Goal: Task Accomplishment & Management: Use online tool/utility

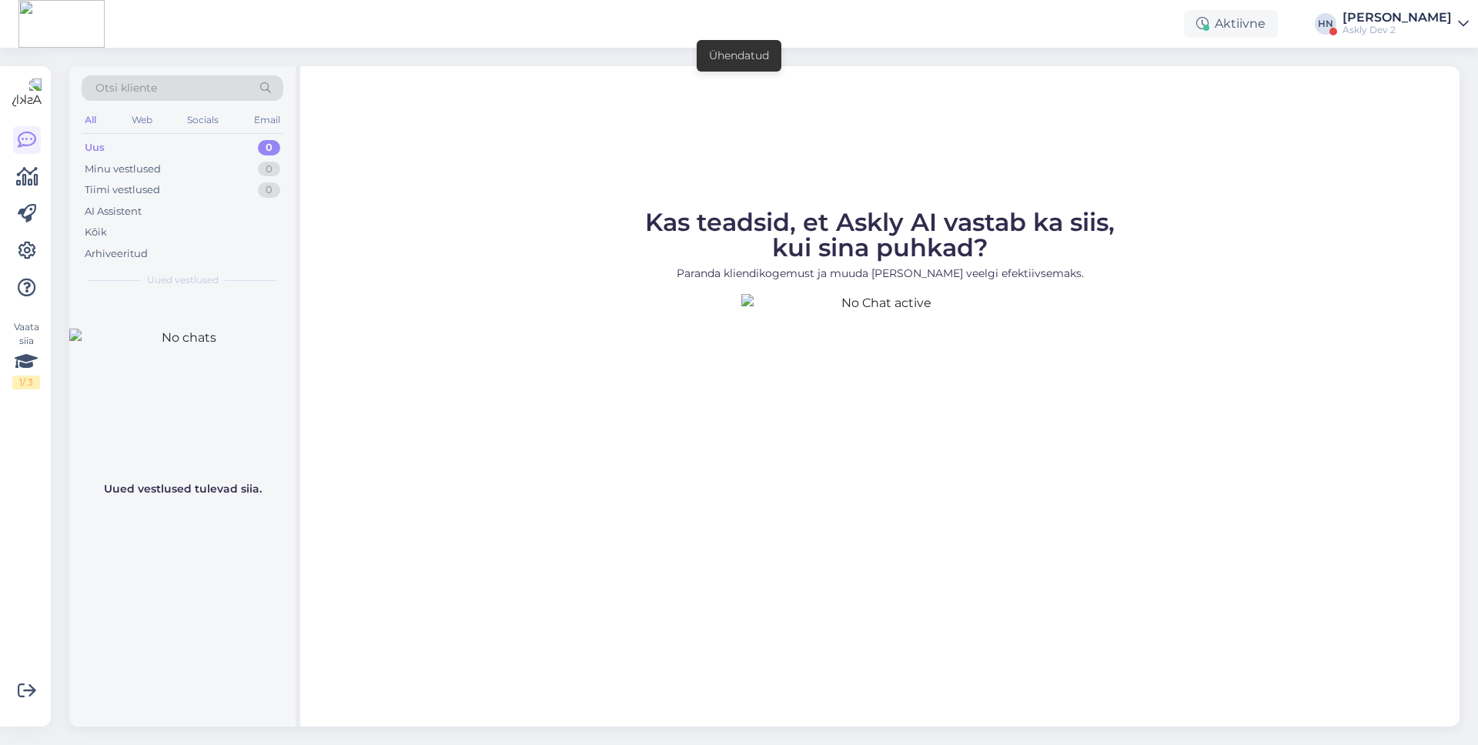
click at [1387, 34] on div "Askly Dev 2" at bounding box center [1396, 30] width 109 height 12
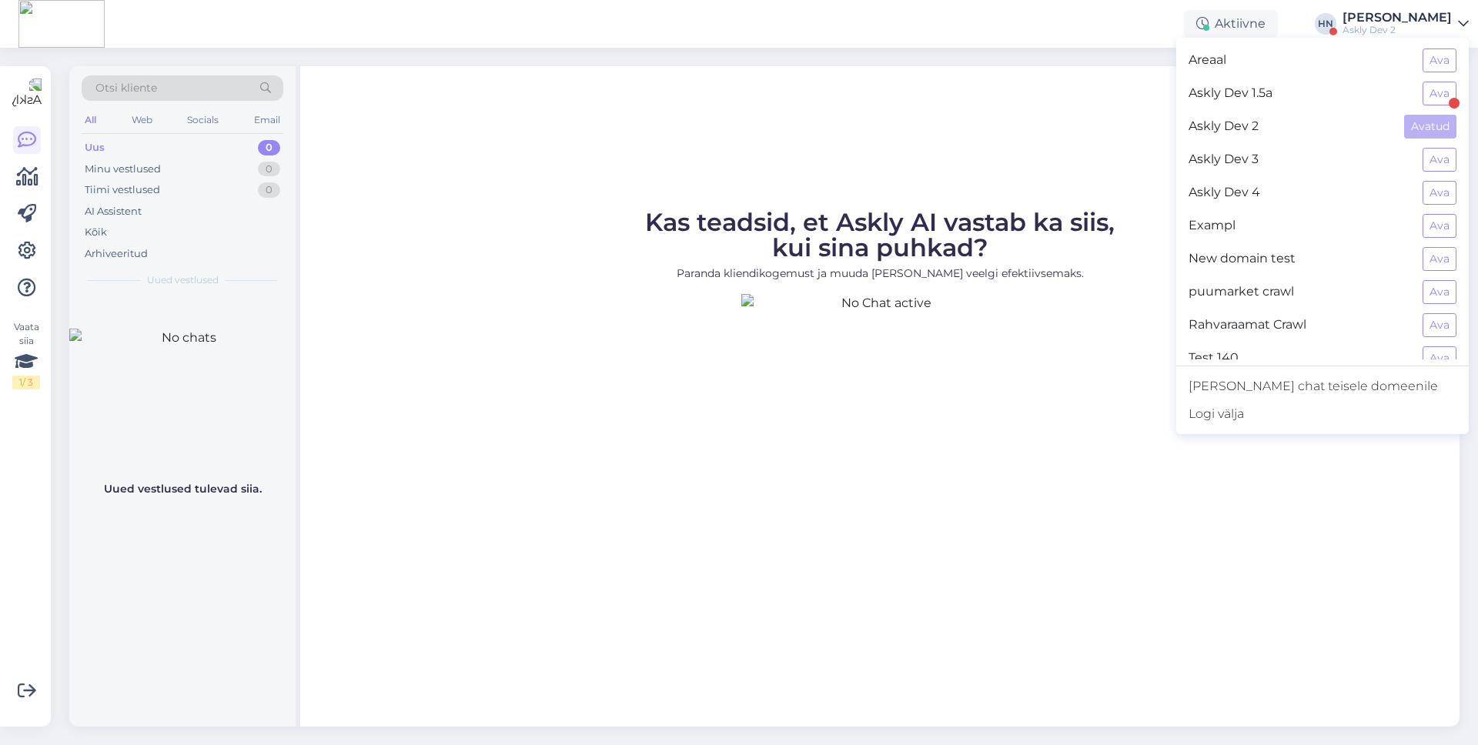
scroll to position [346, 0]
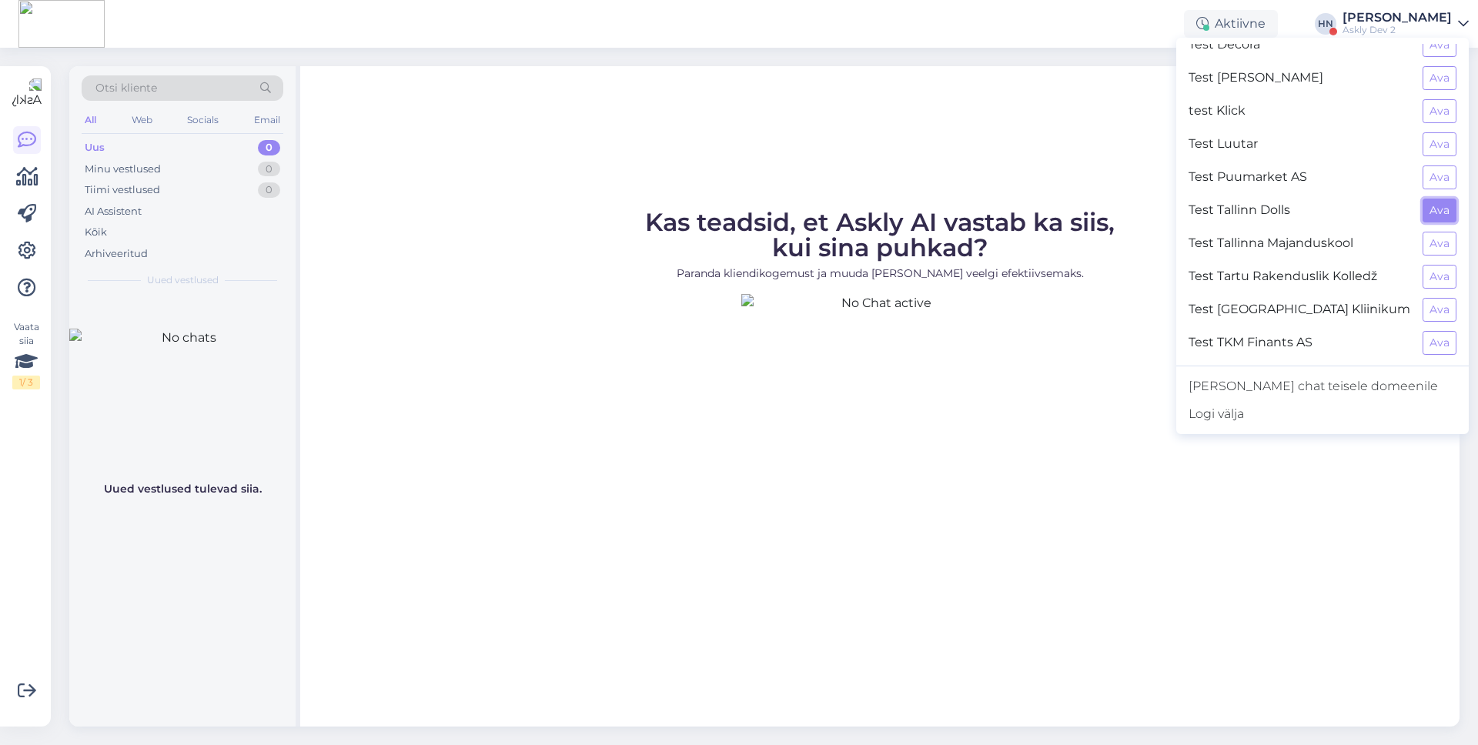
click at [1437, 209] on button "Ava" at bounding box center [1439, 211] width 34 height 24
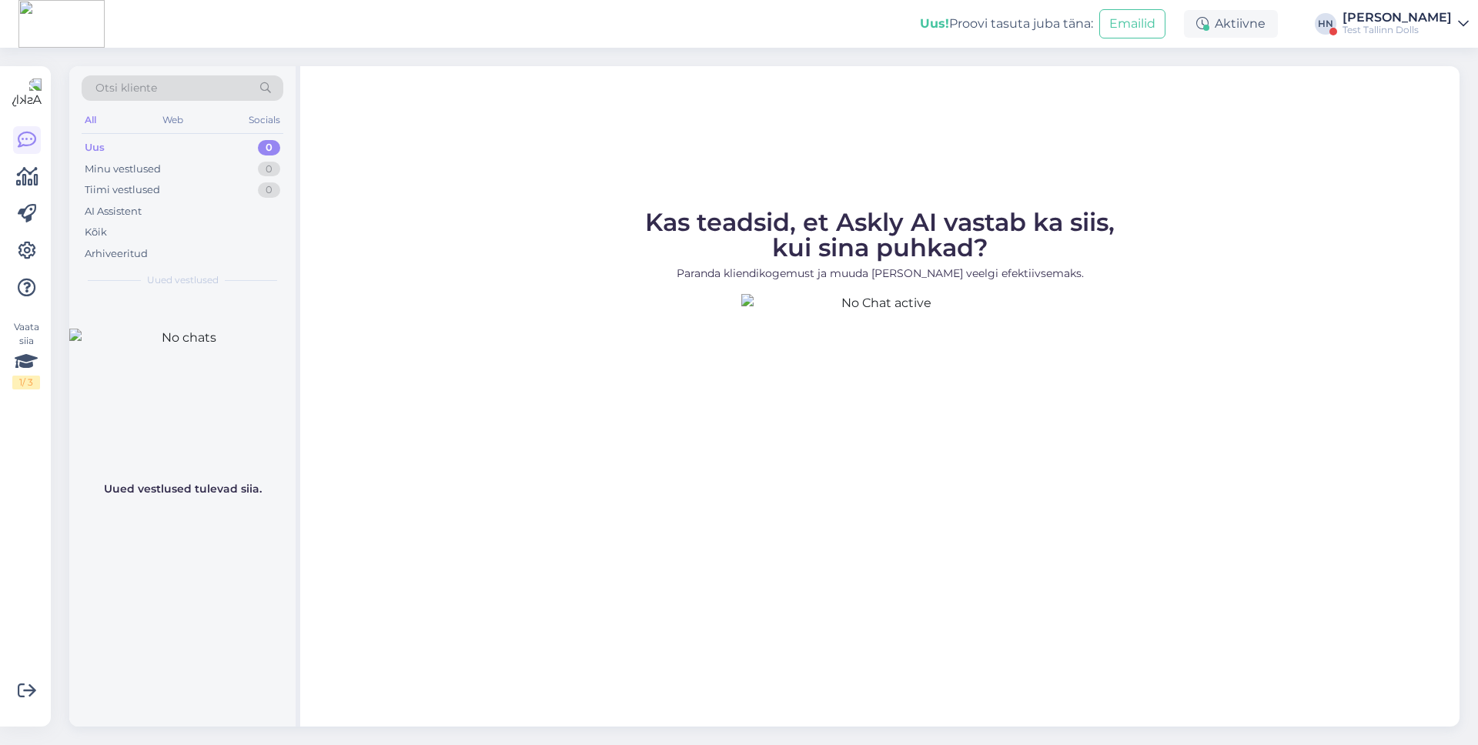
click at [28, 266] on div at bounding box center [27, 213] width 28 height 175
click at [28, 248] on icon at bounding box center [27, 251] width 18 height 18
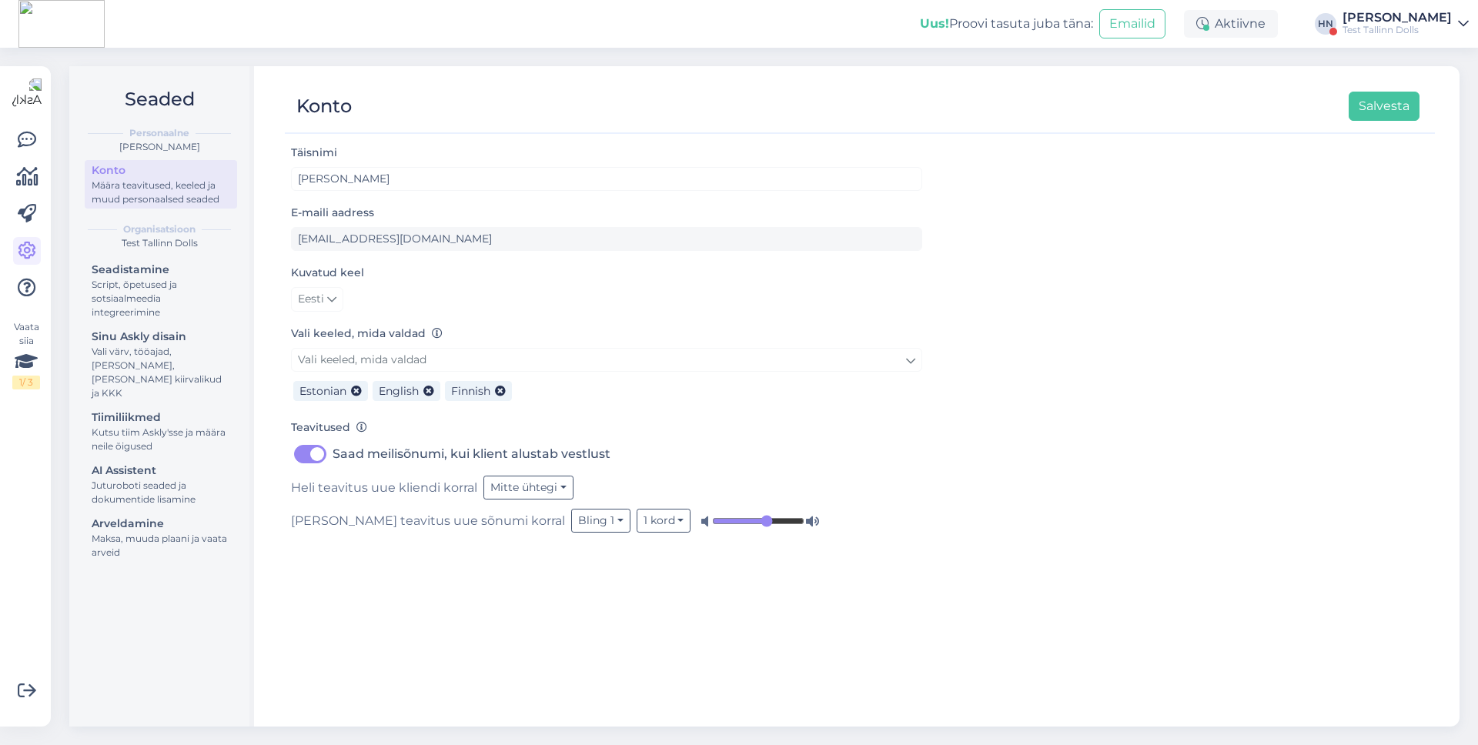
click at [138, 496] on div "Seadistamine Script, õpetused ja sotsiaalmeedia integreerimine Sinu Askly disai…" at bounding box center [161, 412] width 152 height 307
click at [138, 498] on div "Seadistamine Script, õpetused ja sotsiaalmeedia integreerimine Sinu Askly disai…" at bounding box center [161, 412] width 152 height 307
click at [125, 479] on div "Juturoboti seaded ja dokumentide lisamine" at bounding box center [161, 493] width 139 height 28
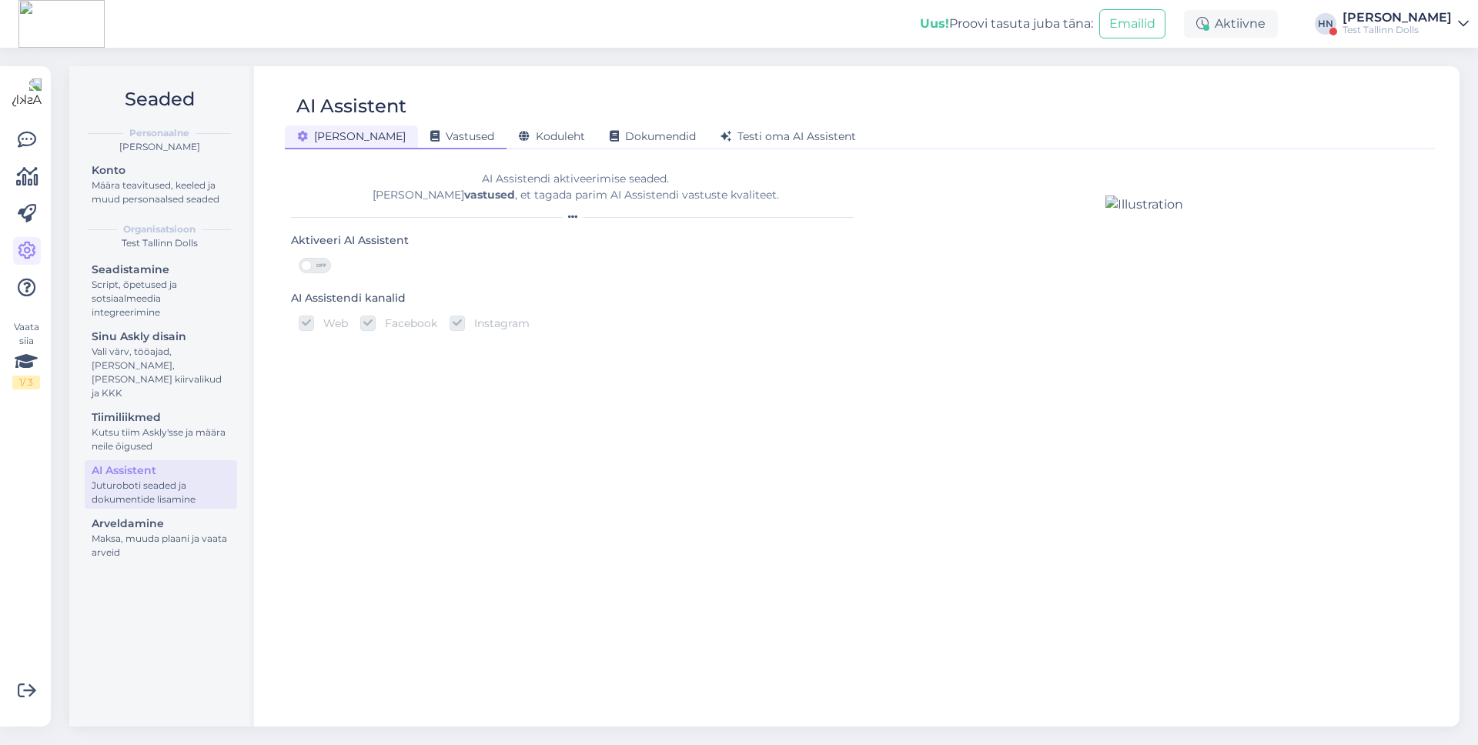
click at [436, 125] on div "Vastused" at bounding box center [462, 137] width 89 height 24
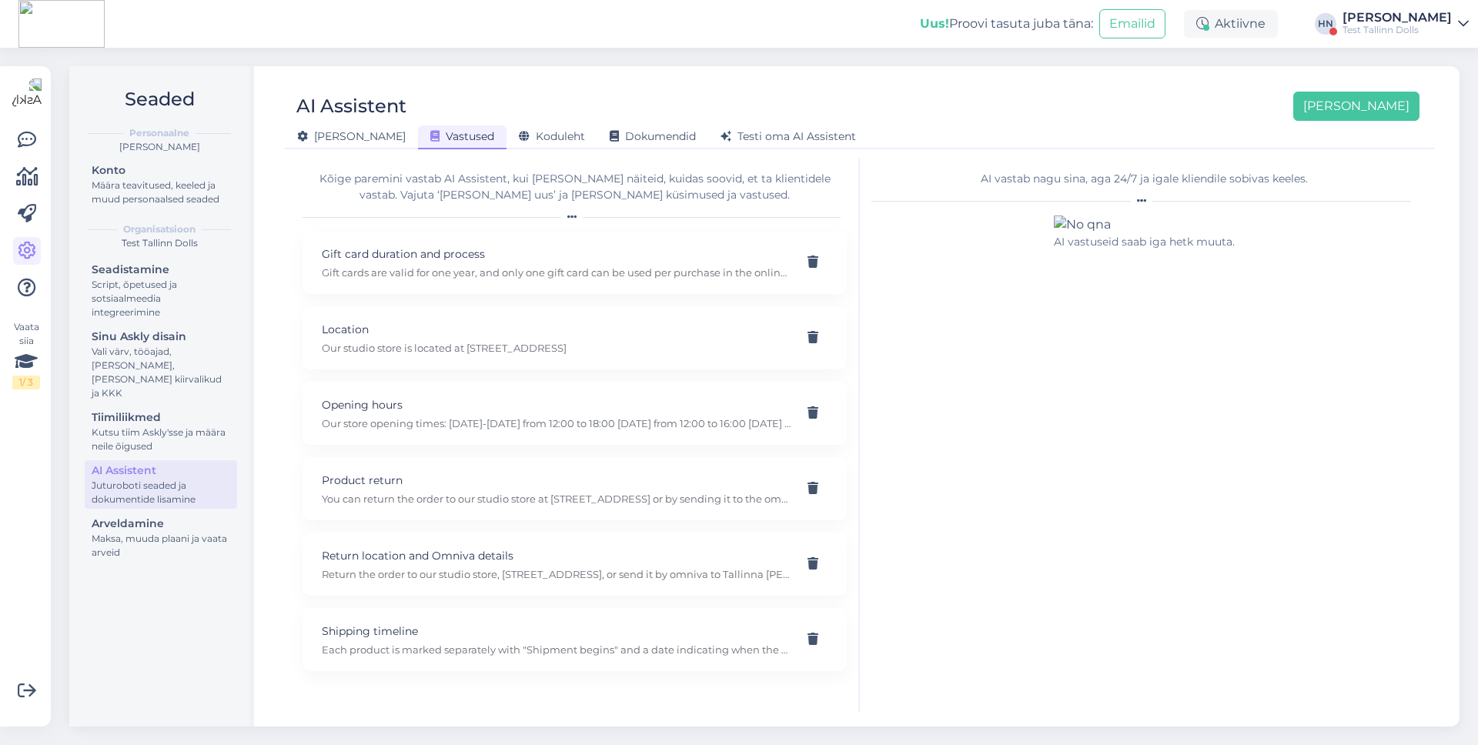
click at [506, 183] on div "Kõige paremini vastab AI Assistent, kui lisad talle näiteid, kuidas soovid, et …" at bounding box center [574, 187] width 544 height 32
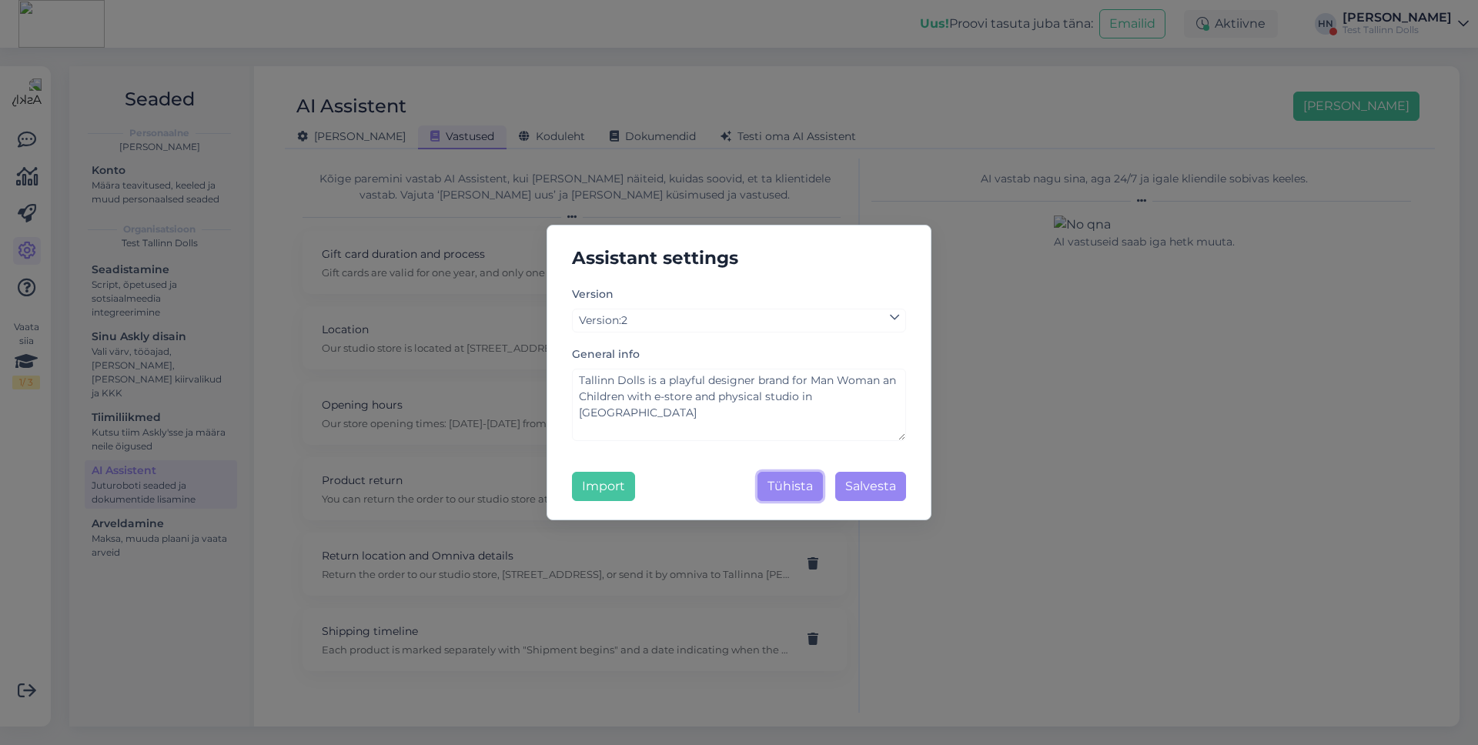
click at [763, 476] on button "Tühista" at bounding box center [789, 486] width 65 height 29
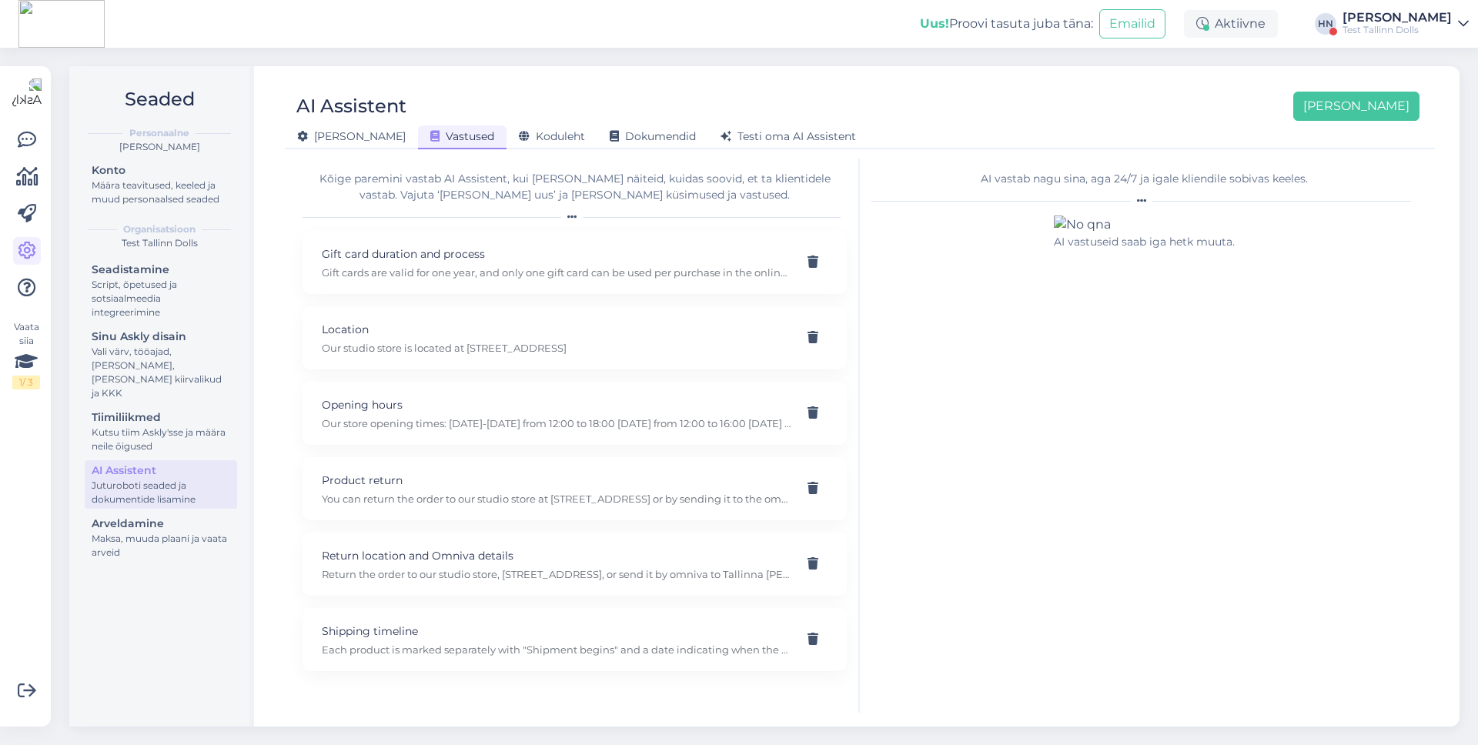
click at [1367, 36] on div "Uus! Proovi tasuta juba täna: Emailid Aktiivne HN Hans Niinemäe Test Tallinn Do…" at bounding box center [739, 24] width 1478 height 48
click at [1391, 18] on div "[PERSON_NAME]" at bounding box center [1396, 18] width 109 height 12
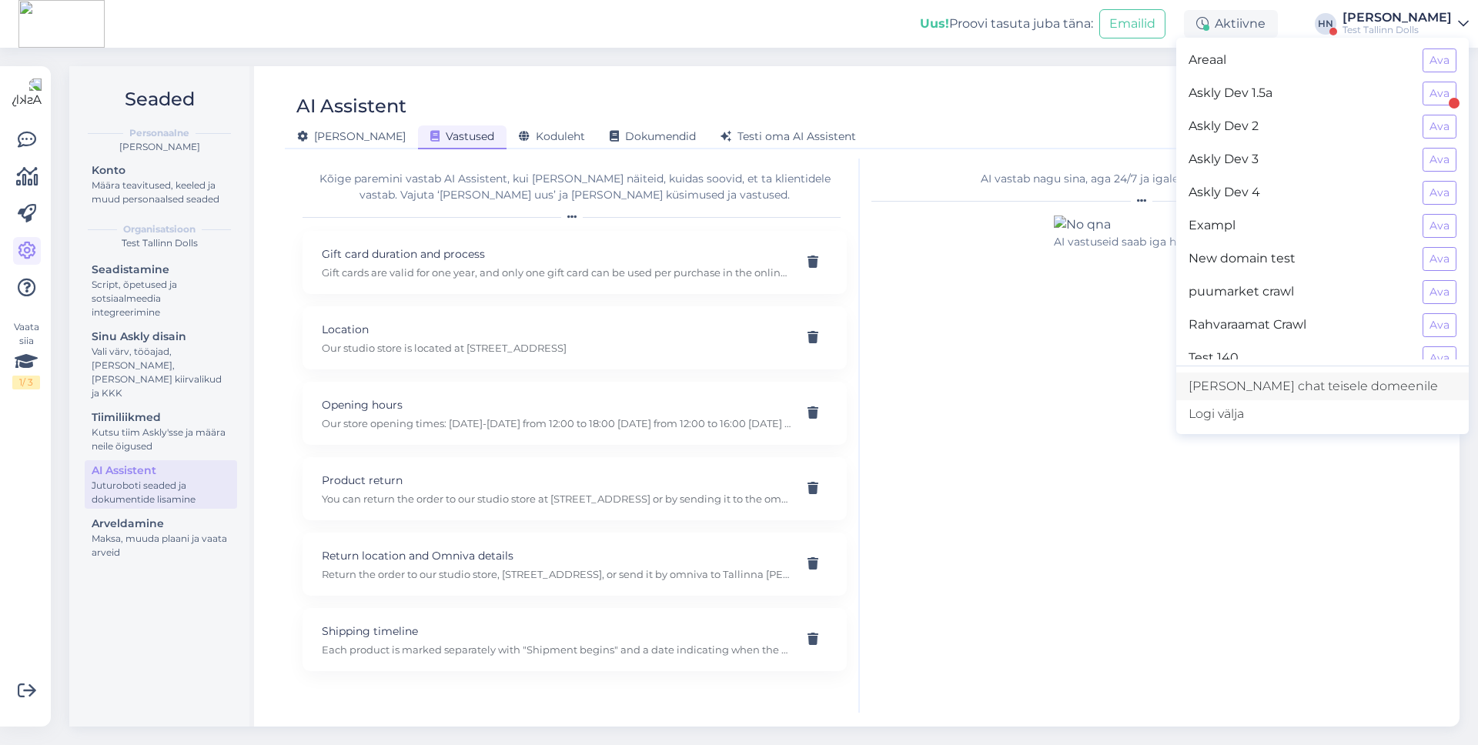
click at [1311, 379] on link "Lisa chat teisele domeenile" at bounding box center [1322, 386] width 292 height 28
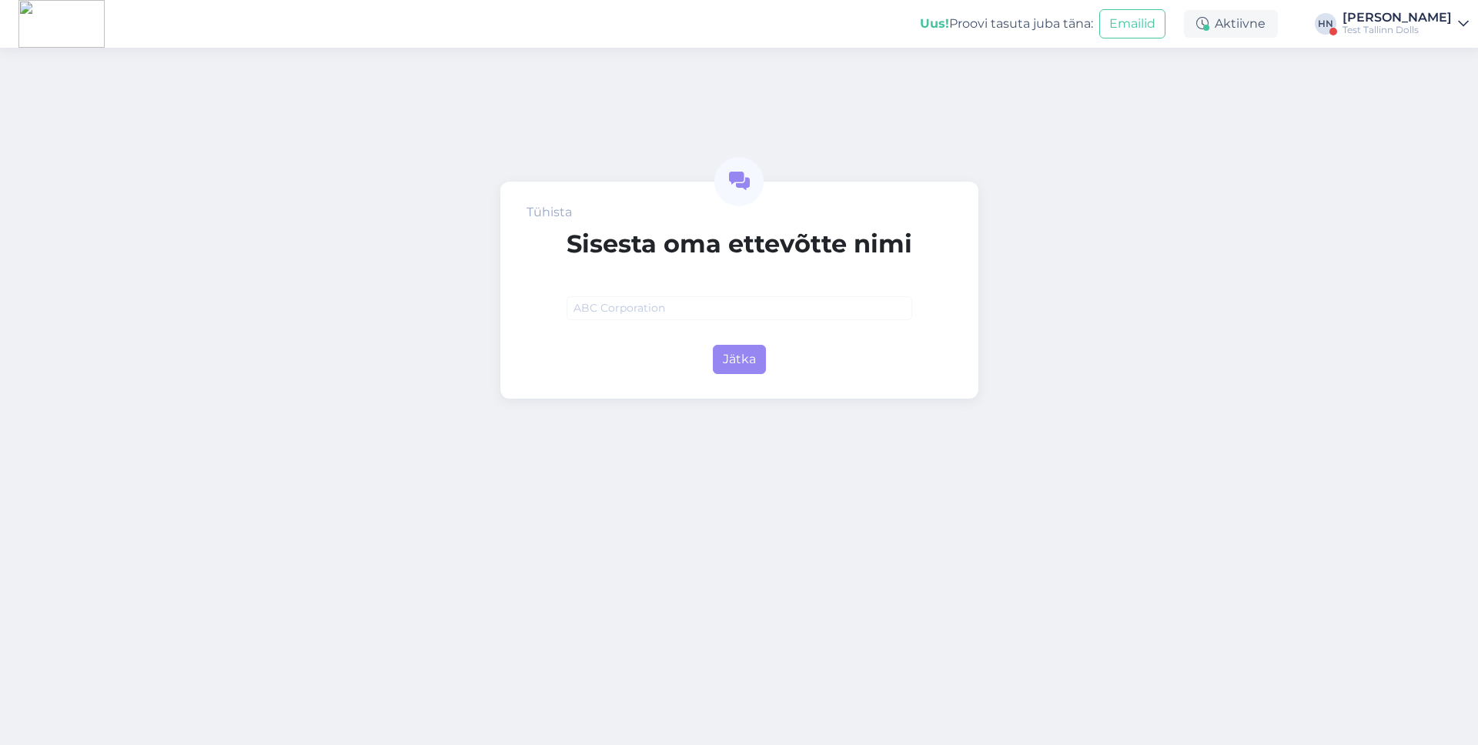
click at [768, 318] on input "text" at bounding box center [739, 308] width 346 height 24
paste input "[DOMAIN_NAME]"
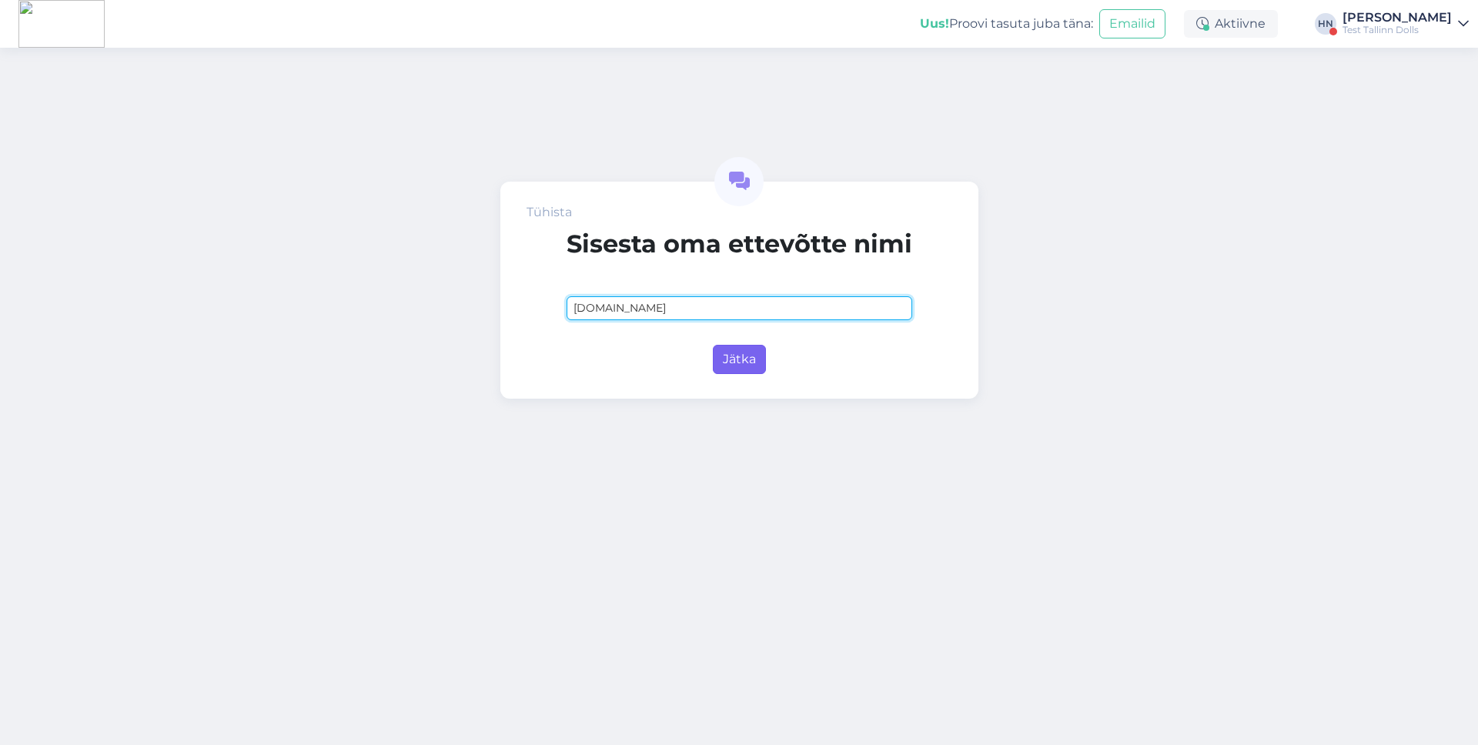
type input "[DOMAIN_NAME]"
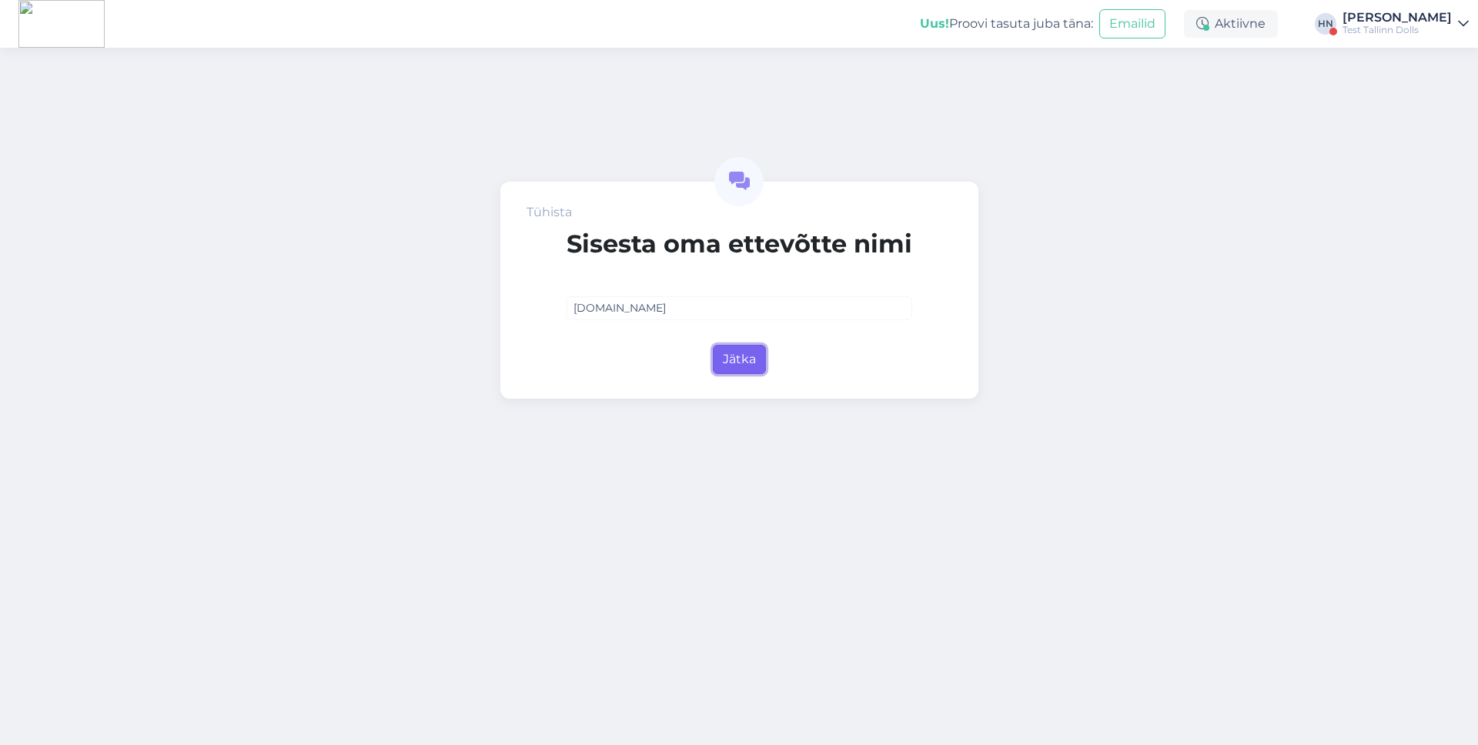
click at [746, 356] on button "Jätka" at bounding box center [739, 359] width 53 height 29
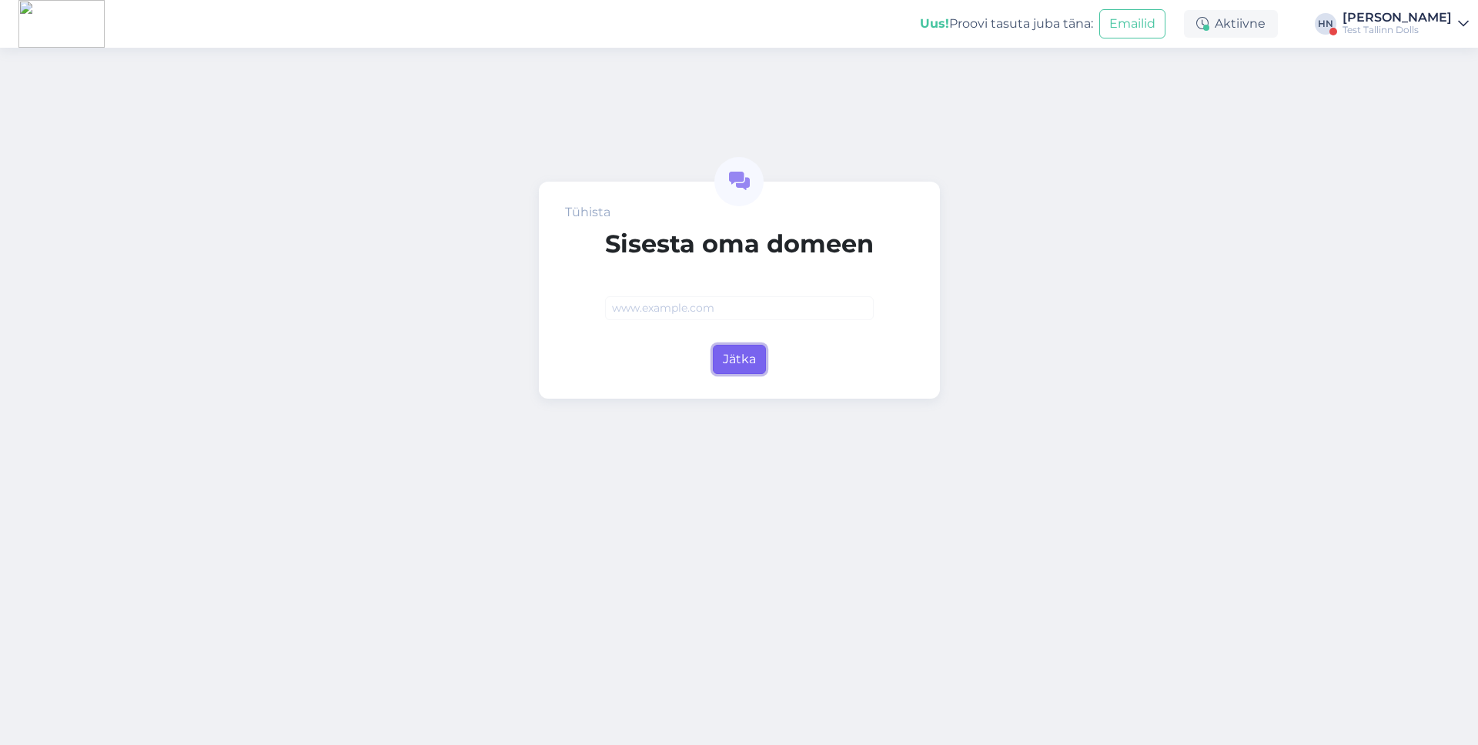
click at [744, 356] on button "Jätka" at bounding box center [739, 359] width 53 height 29
paste input "[DOMAIN_NAME]"
type input "[DOMAIN_NAME]"
click at [744, 356] on button "Jätka" at bounding box center [739, 359] width 53 height 29
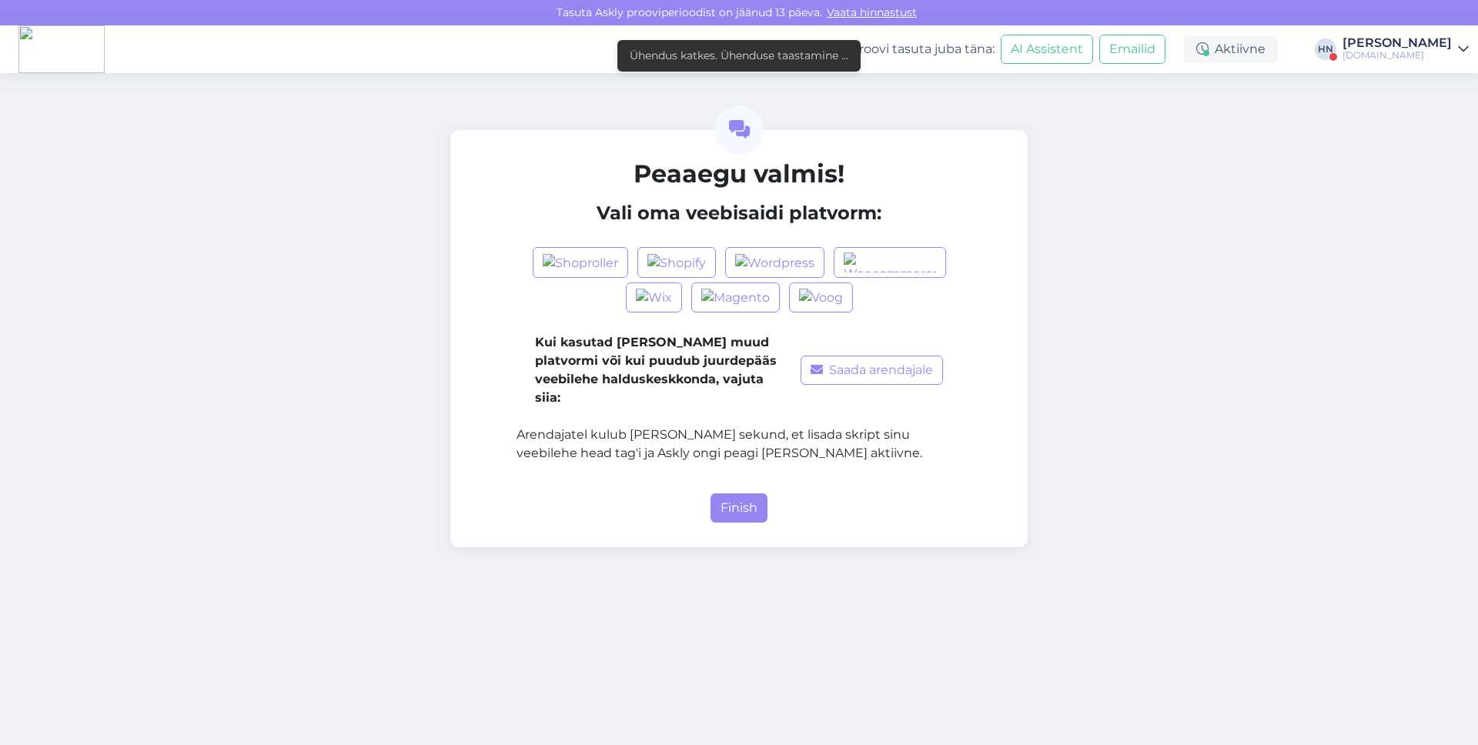
click at [744, 449] on div "Kui kasutad [PERSON_NAME] muud platvormi või kui puudub juurdepääs veebilehe ha…" at bounding box center [738, 353] width 445 height 244
click at [736, 498] on button "Finish" at bounding box center [738, 507] width 57 height 29
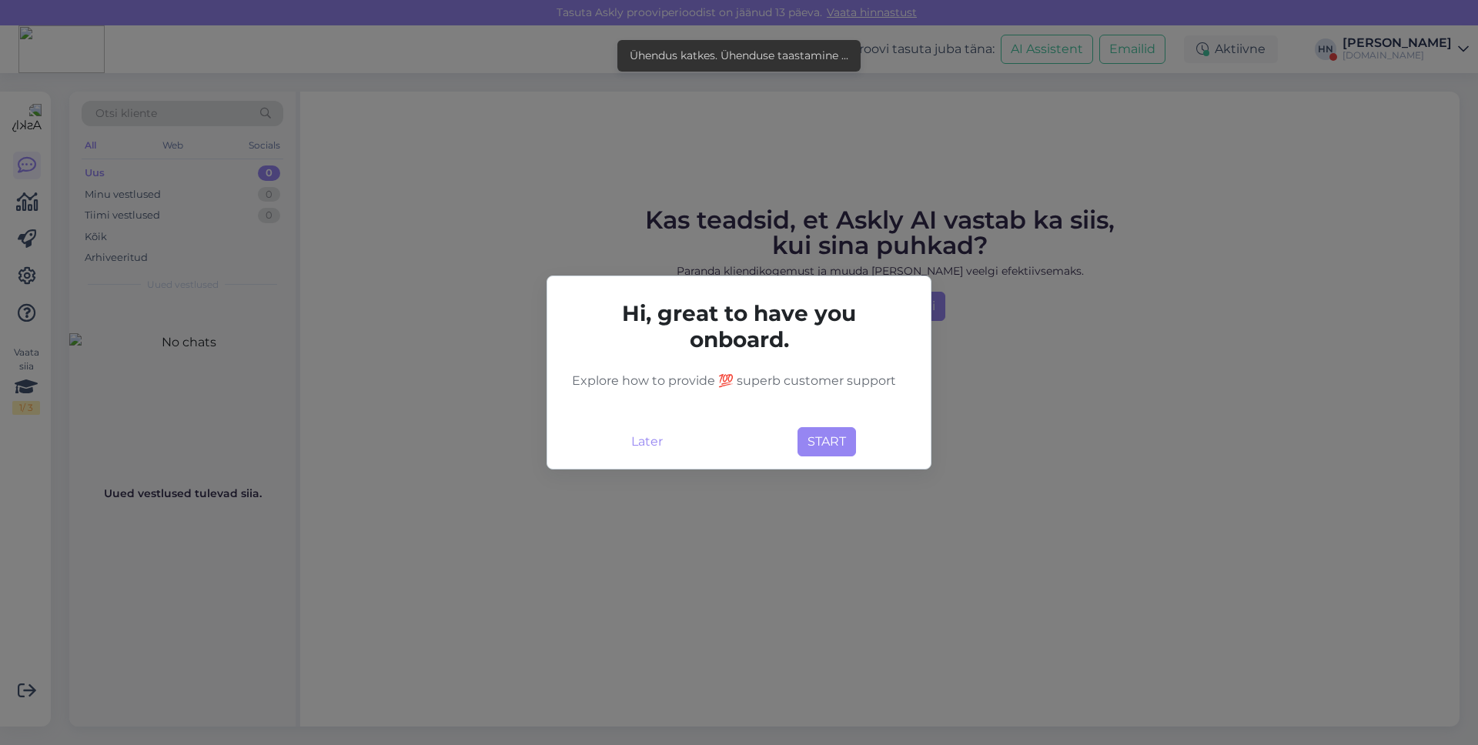
click at [619, 443] on div "Later START" at bounding box center [739, 438] width 359 height 35
click at [653, 440] on button "Later" at bounding box center [647, 441] width 50 height 29
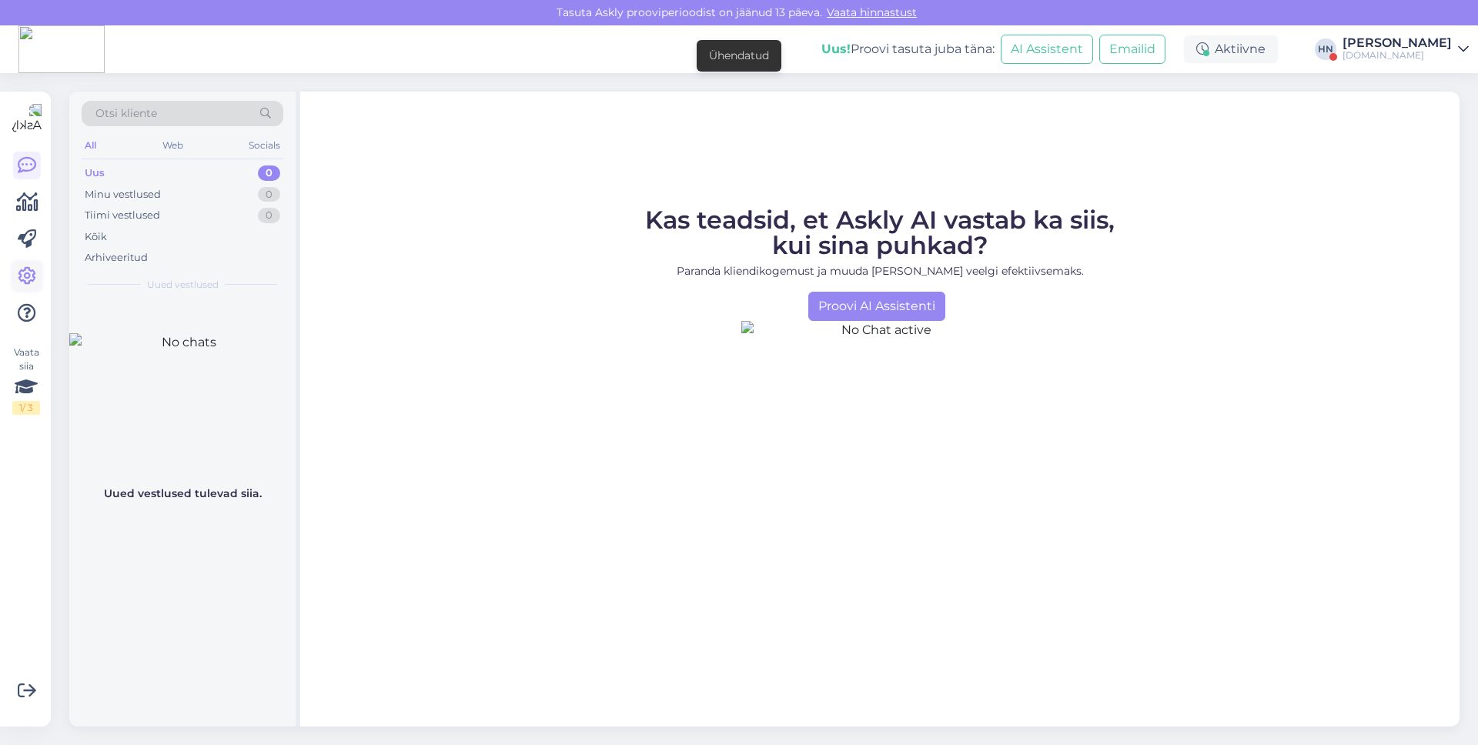
click at [35, 272] on icon at bounding box center [27, 276] width 18 height 18
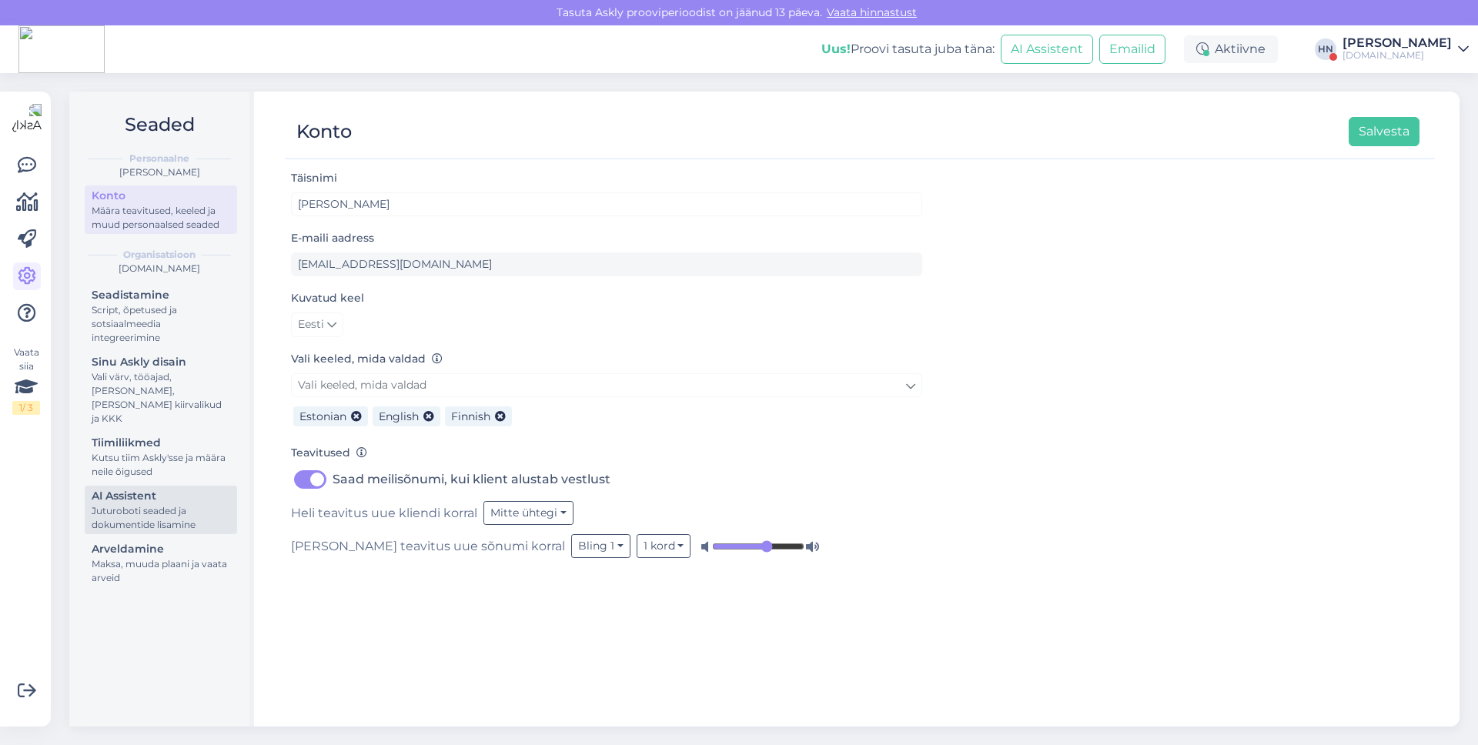
click at [135, 488] on div "AI Assistent" at bounding box center [161, 496] width 139 height 16
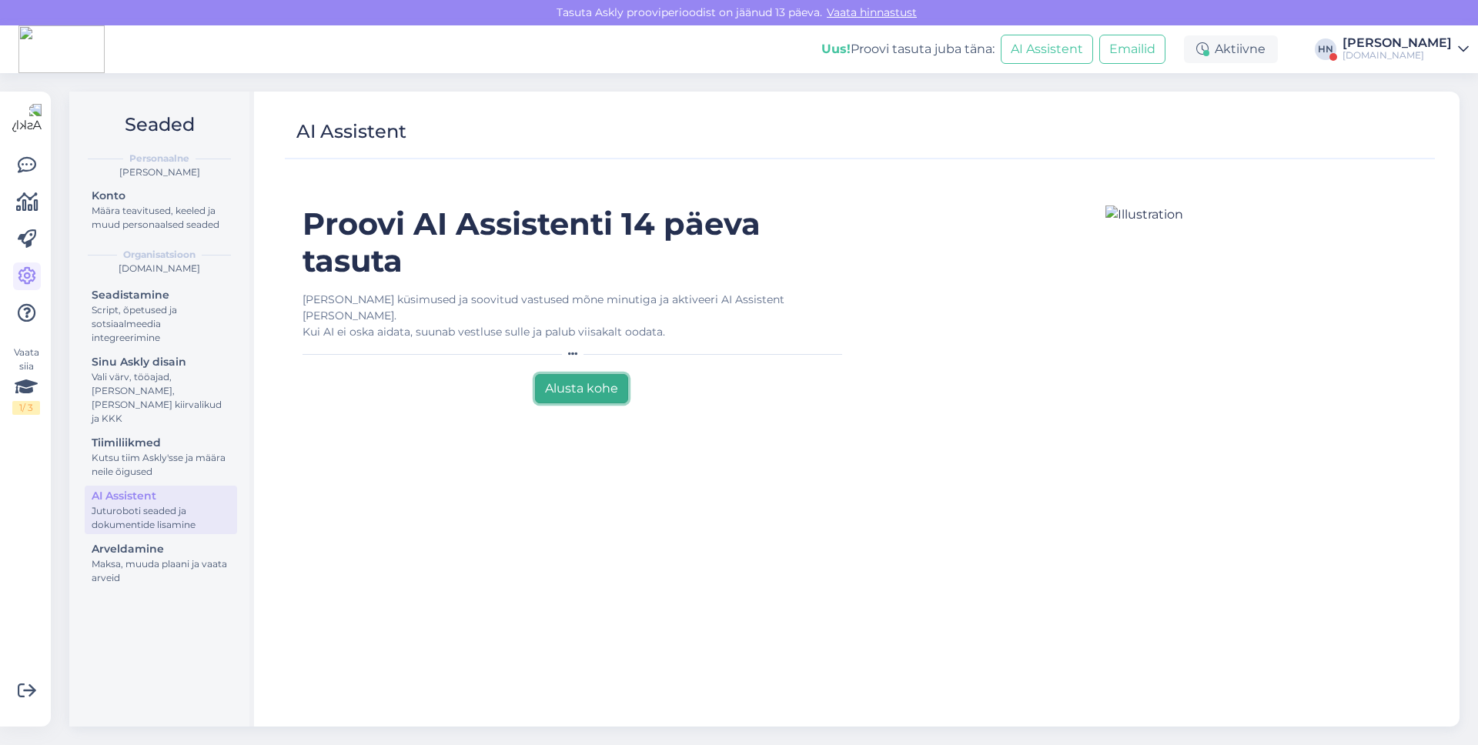
click at [576, 374] on button "Alusta kohe" at bounding box center [581, 388] width 93 height 29
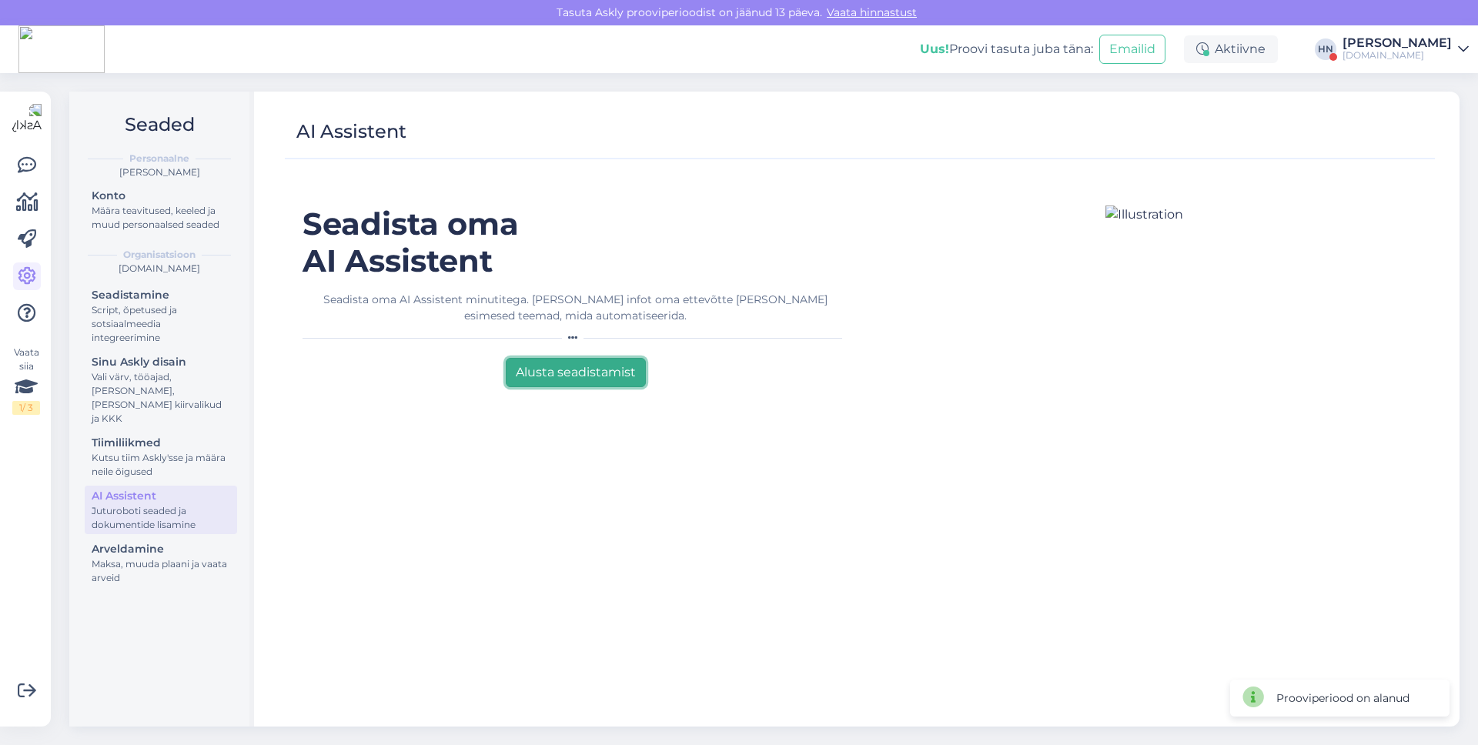
click at [548, 371] on button "Alusta seadistamist" at bounding box center [576, 372] width 140 height 29
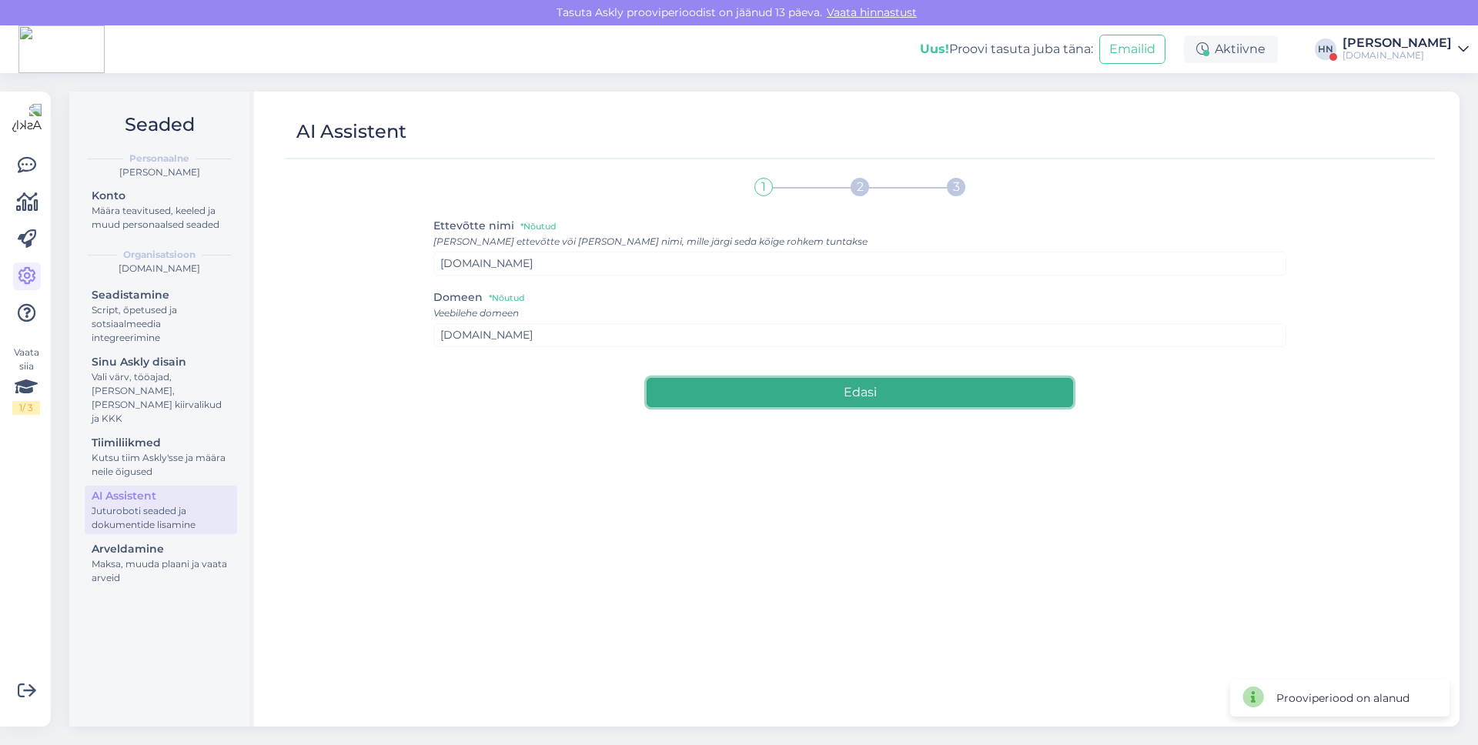
click at [676, 387] on button "Edasi" at bounding box center [859, 392] width 426 height 29
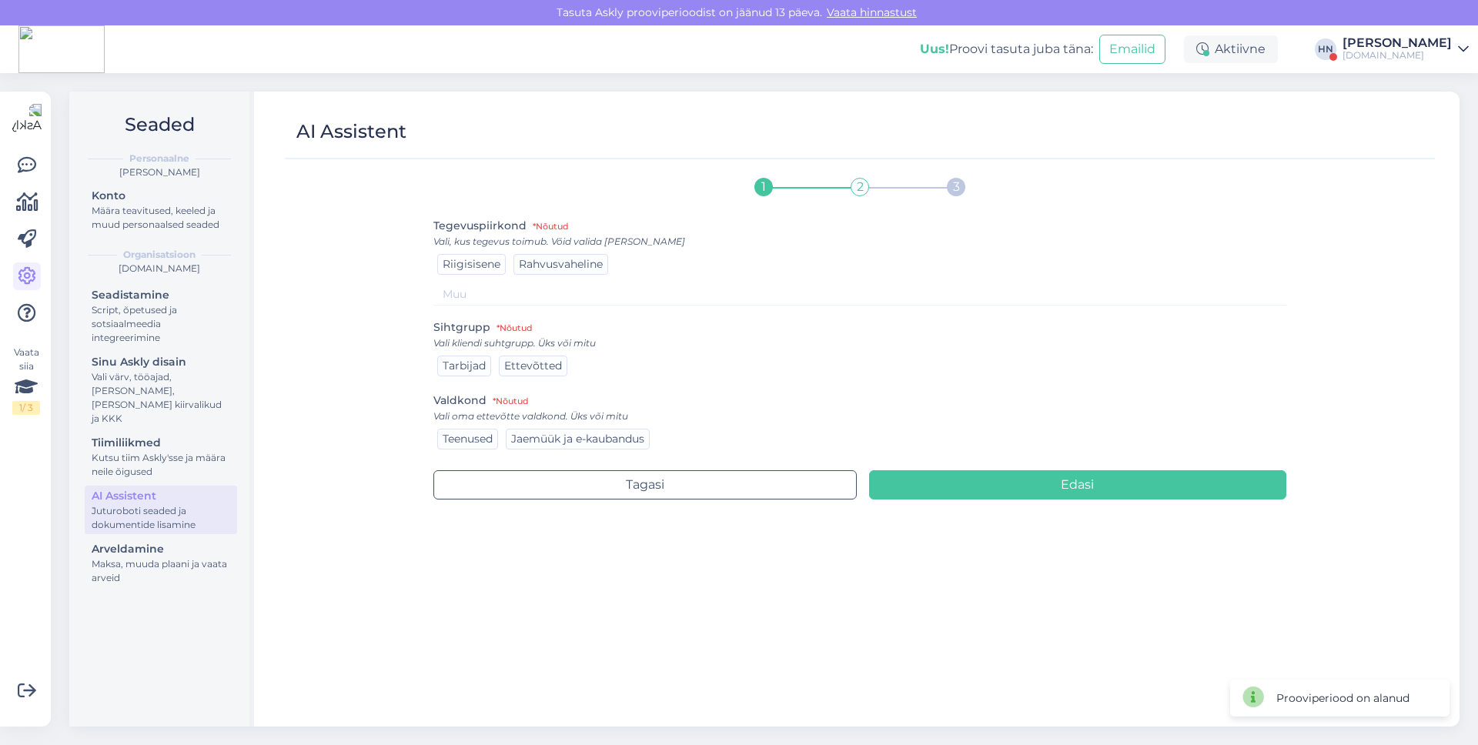
click at [489, 271] on div "Riigisisene" at bounding box center [471, 264] width 68 height 21
click at [453, 359] on span "Tarbijad" at bounding box center [464, 366] width 43 height 14
click at [573, 443] on span "Jaemüük ja e-kaubandus" at bounding box center [577, 439] width 133 height 14
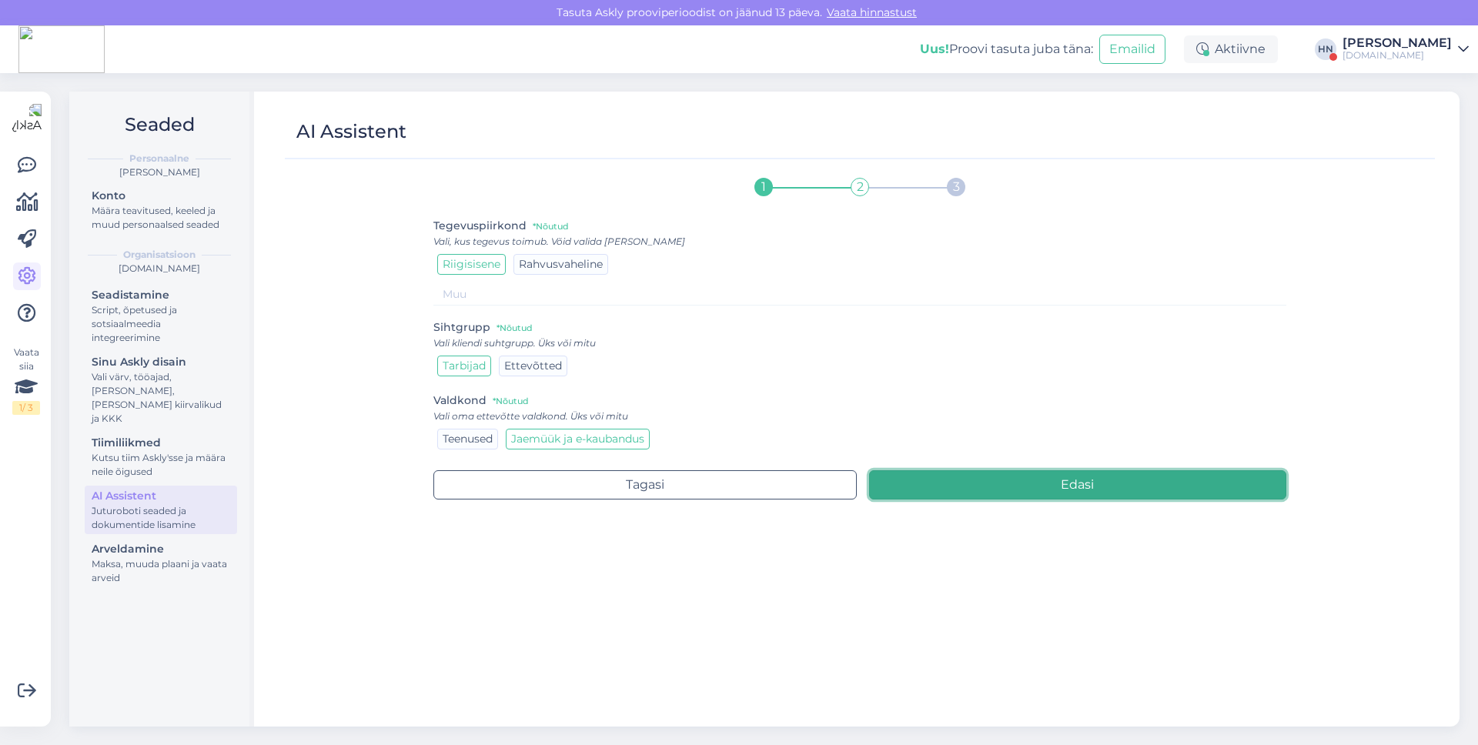
click at [1041, 492] on button "Edasi" at bounding box center [1078, 484] width 418 height 29
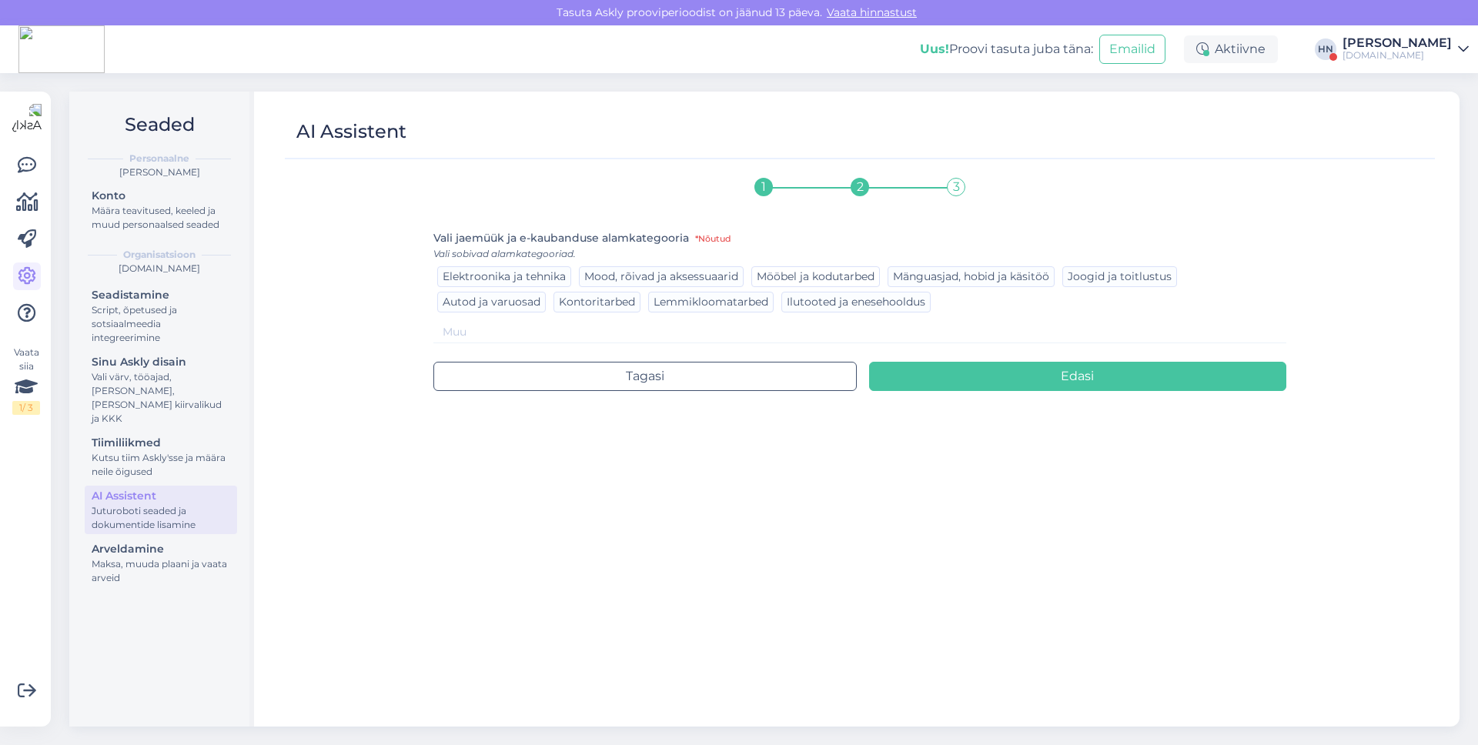
click at [807, 280] on span "Mööbel ja kodutarbed" at bounding box center [816, 276] width 118 height 14
click at [948, 345] on div "Tagasi Edasi" at bounding box center [859, 367] width 853 height 48
click at [948, 337] on input at bounding box center [859, 332] width 853 height 22
paste input "[DOMAIN_NAME]"
type input "[DOMAIN_NAME]"
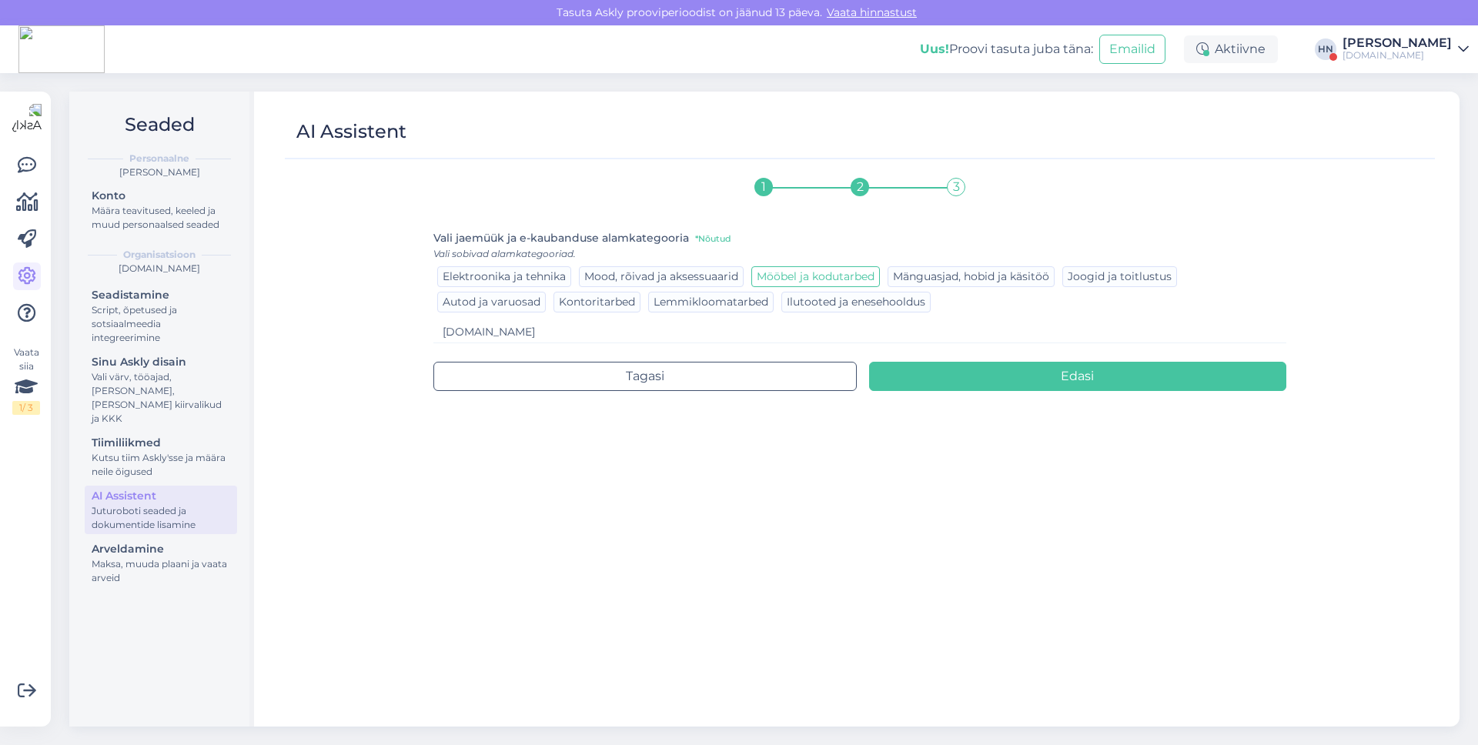
click at [949, 392] on div "1 2 3 Vali jaemüük ja e-kaubanduse alamkategooria *Nõutud Vali sobivad alamkate…" at bounding box center [859, 441] width 853 height 544
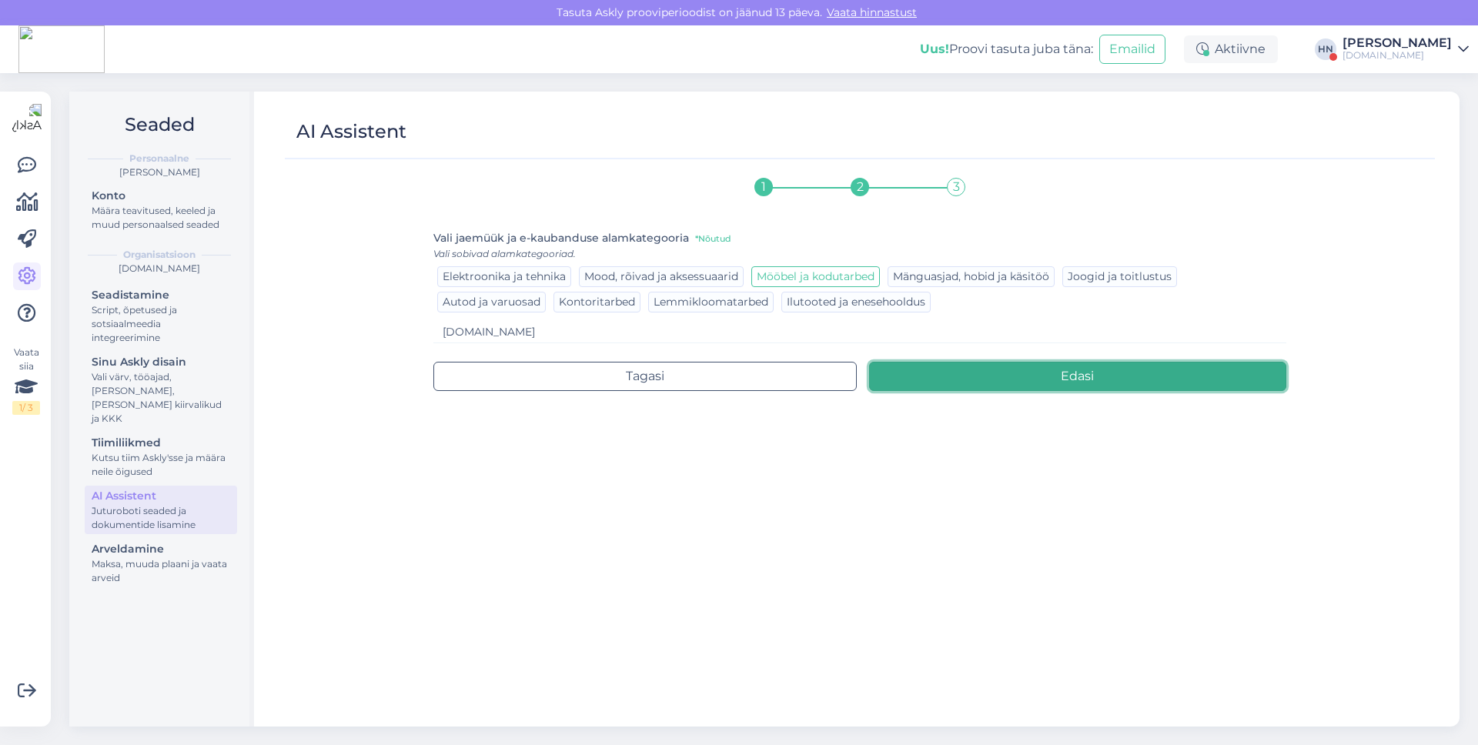
click at [948, 371] on button "Edasi" at bounding box center [1078, 376] width 418 height 29
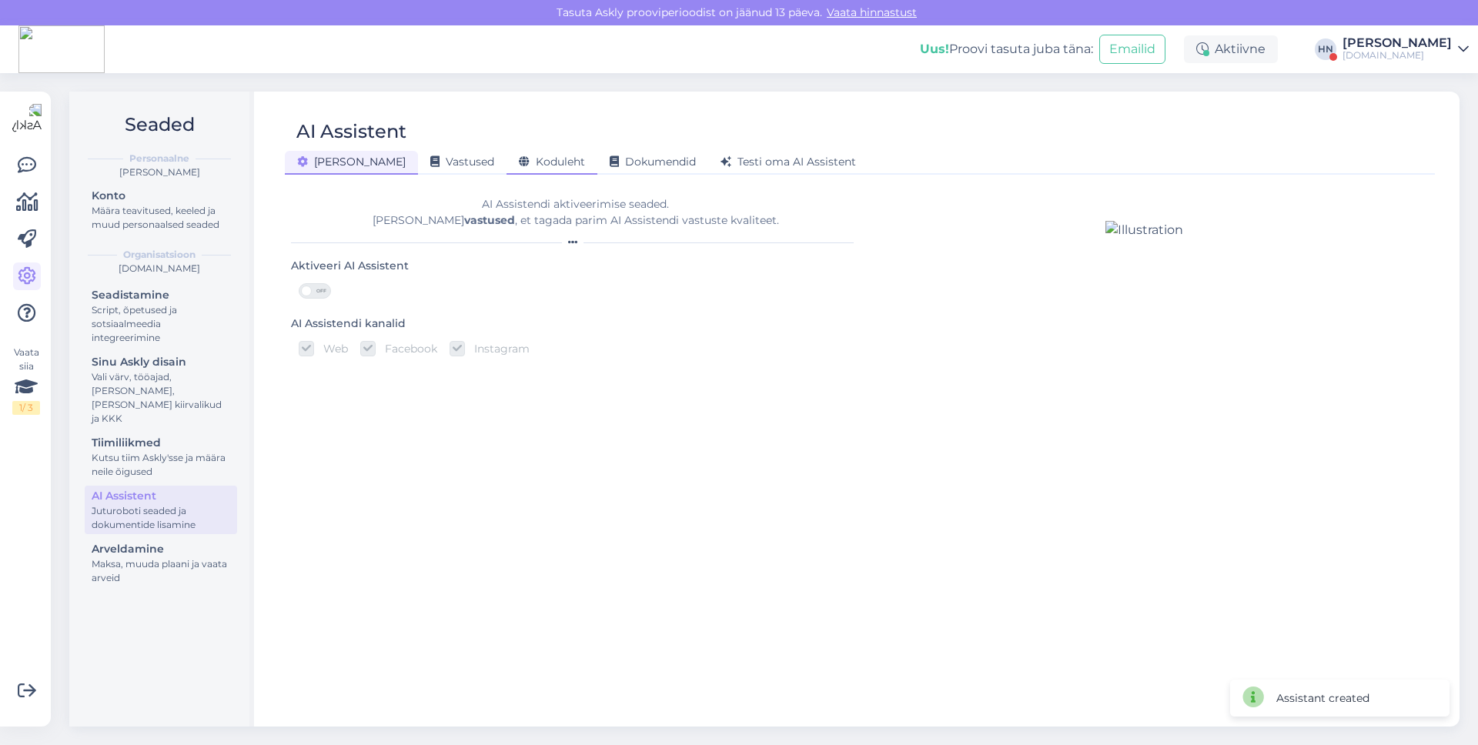
click at [539, 167] on div "Koduleht" at bounding box center [551, 163] width 91 height 24
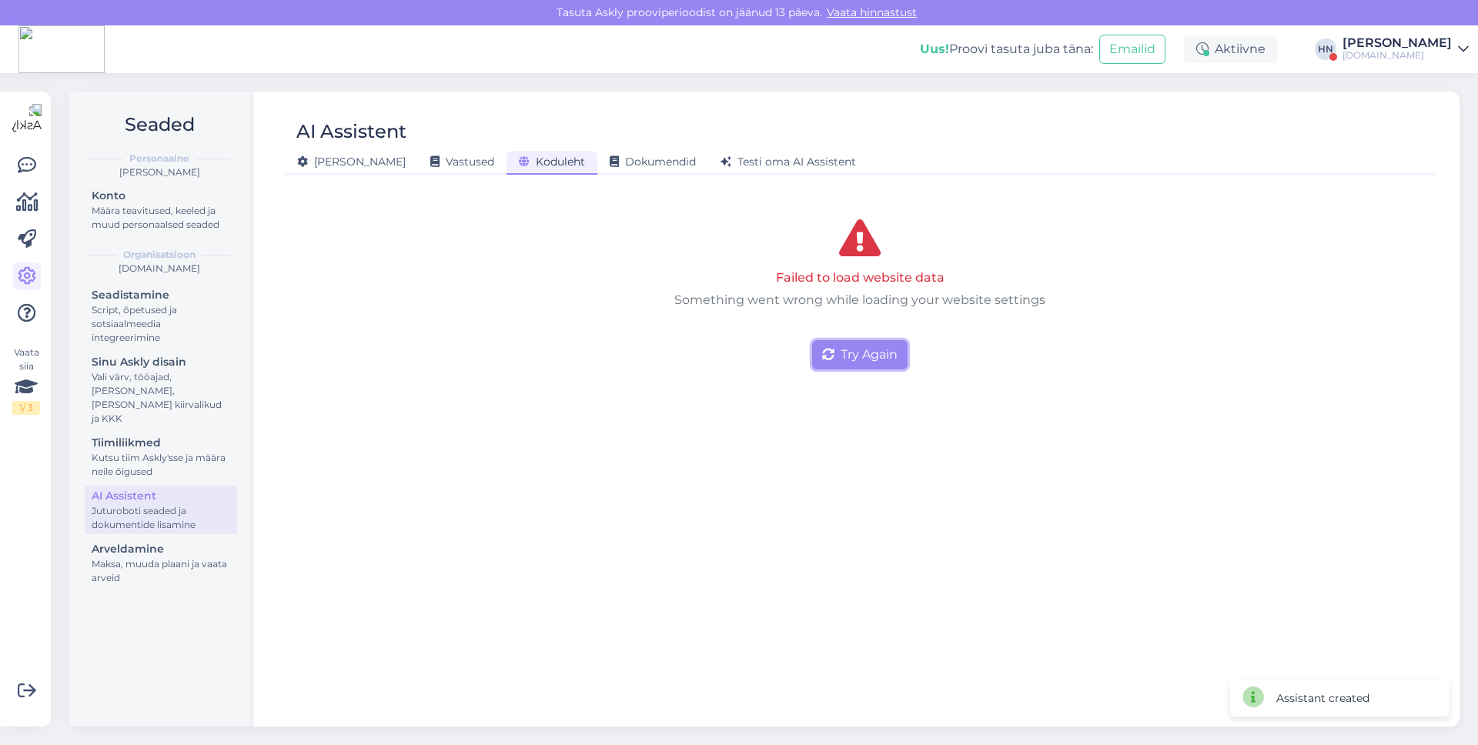
click at [840, 362] on button "Try Again" at bounding box center [859, 354] width 95 height 29
click at [815, 365] on button "Try Again" at bounding box center [859, 354] width 95 height 29
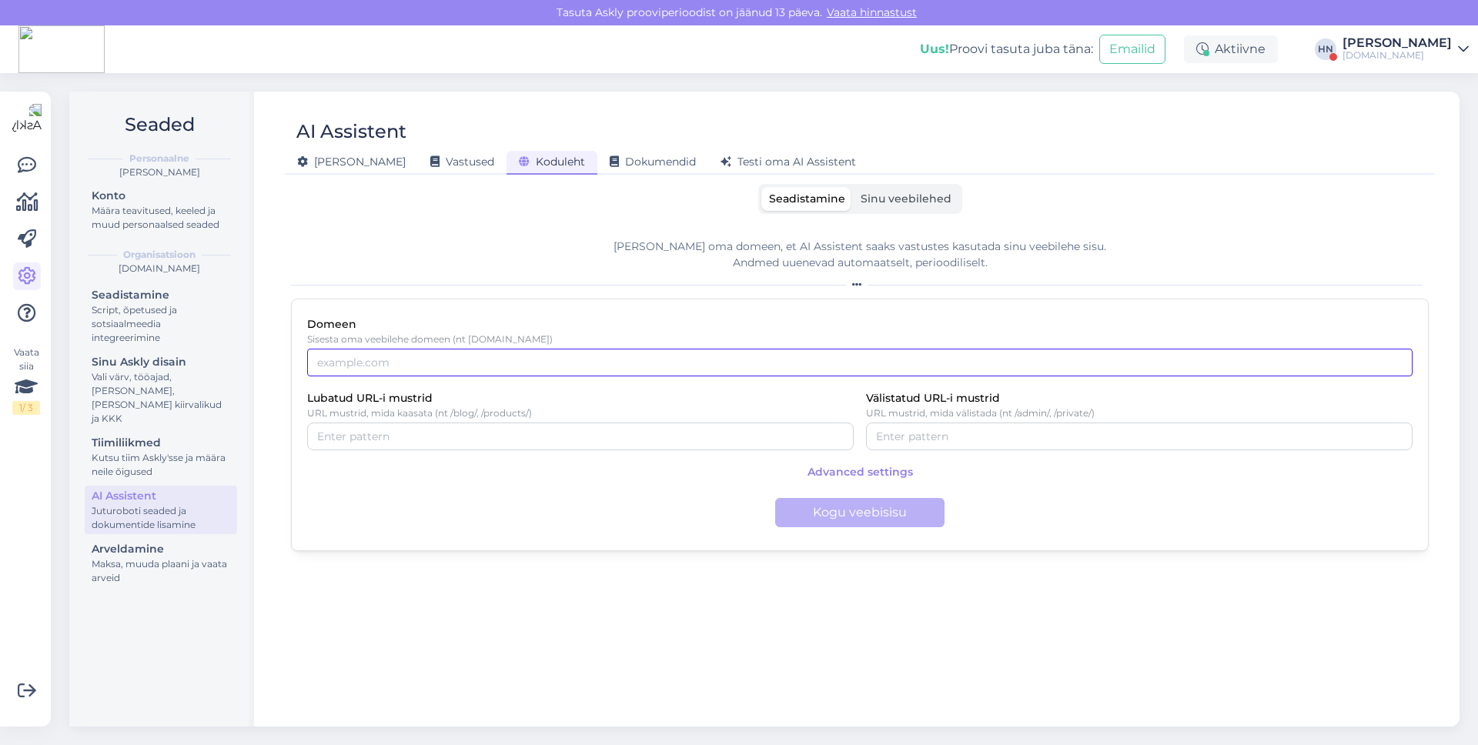
click at [719, 361] on input "Domeen" at bounding box center [859, 363] width 1105 height 28
paste input "[DOMAIN_NAME]"
type input "[DOMAIN_NAME]"
click at [850, 519] on button "Kogu veebisisu" at bounding box center [859, 512] width 169 height 29
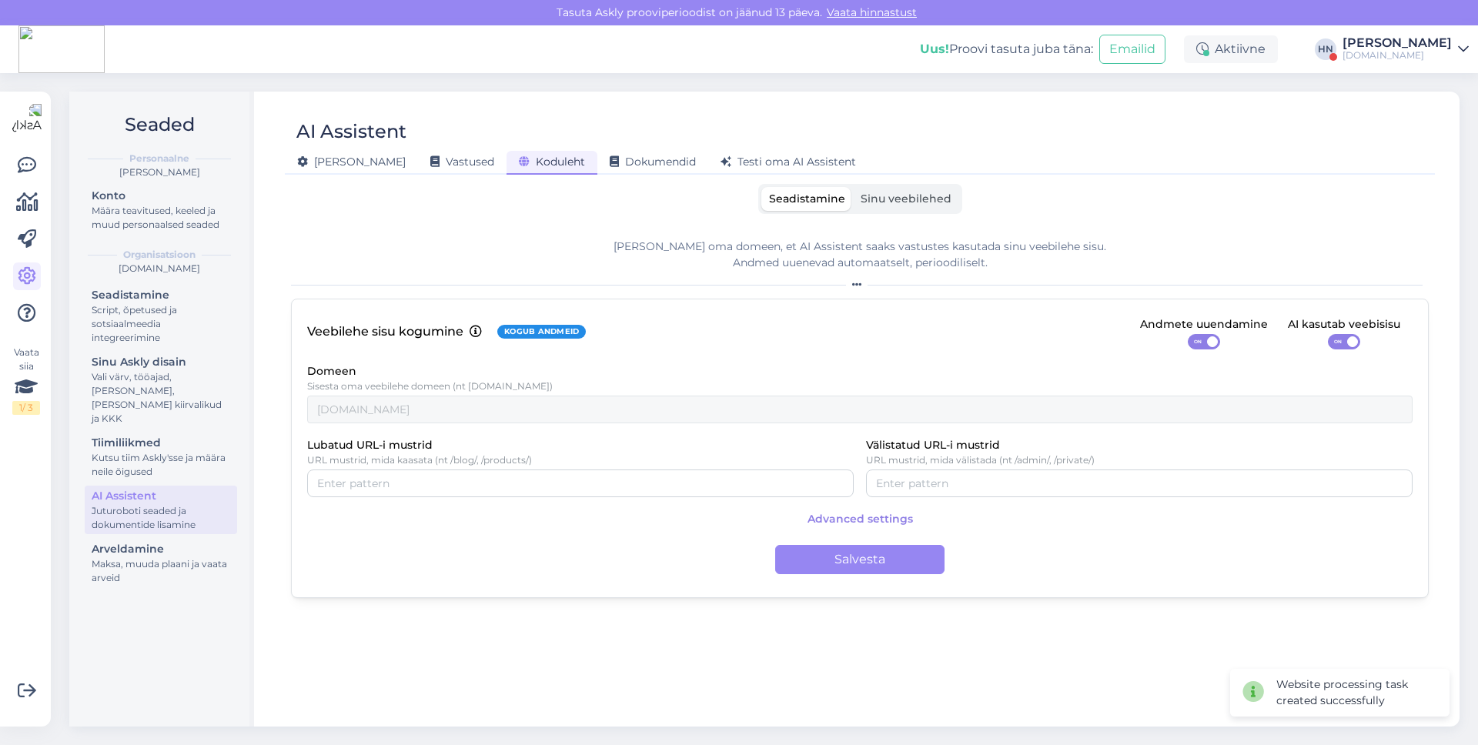
click at [874, 199] on span "Sinu veebilehed" at bounding box center [905, 199] width 91 height 14
click at [853, 187] on input "Sinu veebilehed" at bounding box center [853, 187] width 0 height 0
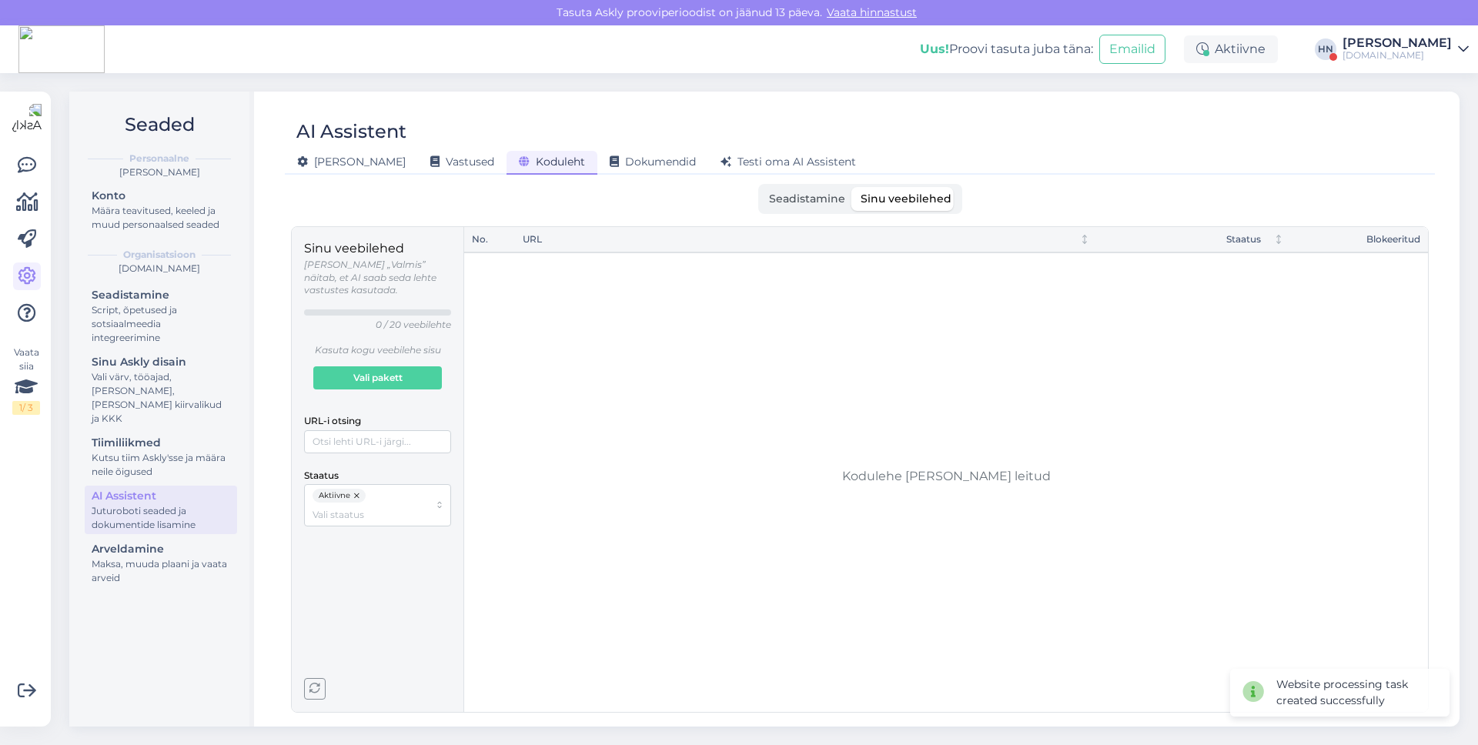
click at [798, 195] on span "Seadistamine" at bounding box center [807, 199] width 76 height 14
click at [761, 187] on input "Seadistamine" at bounding box center [761, 187] width 0 height 0
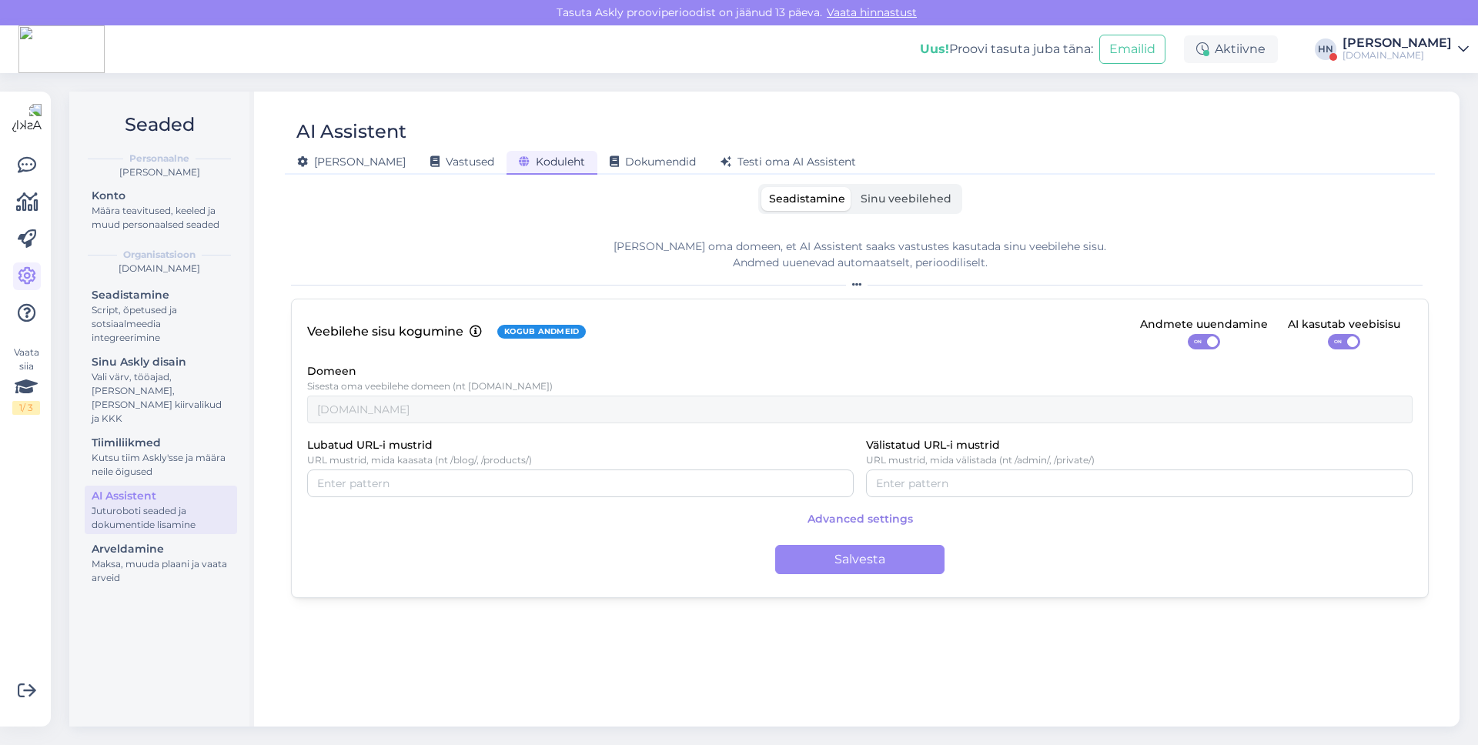
click at [770, 64] on div "Uus! Proovi tasuta [PERSON_NAME]: Emailid Aktiivne [PERSON_NAME] [DOMAIN_NAME]" at bounding box center [739, 49] width 1478 height 48
